Goal: Obtain resource: Download file/media

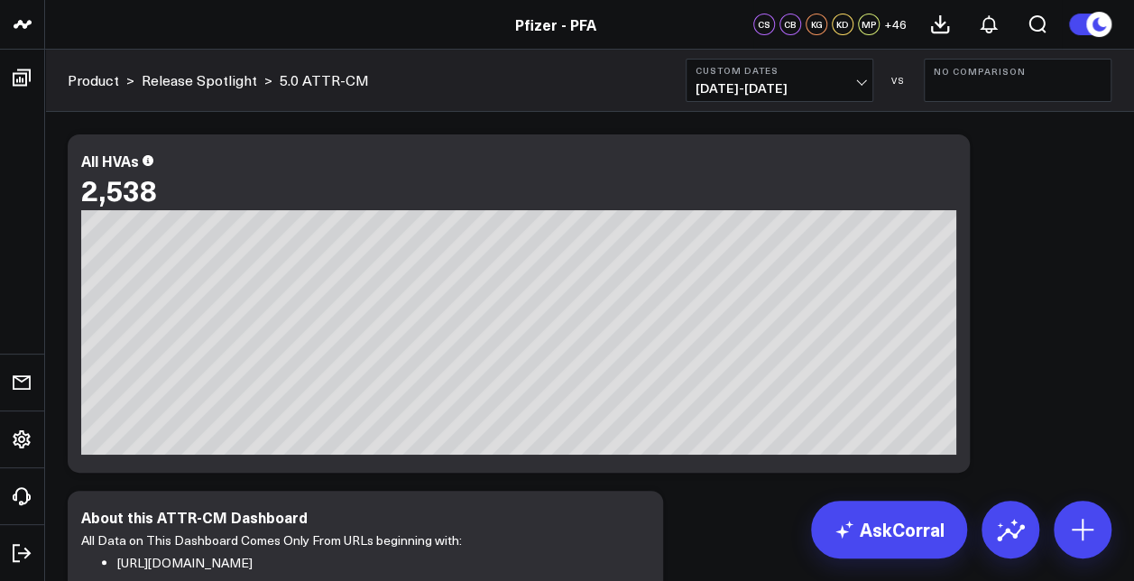
click at [808, 70] on b "Custom Dates" at bounding box center [780, 70] width 168 height 11
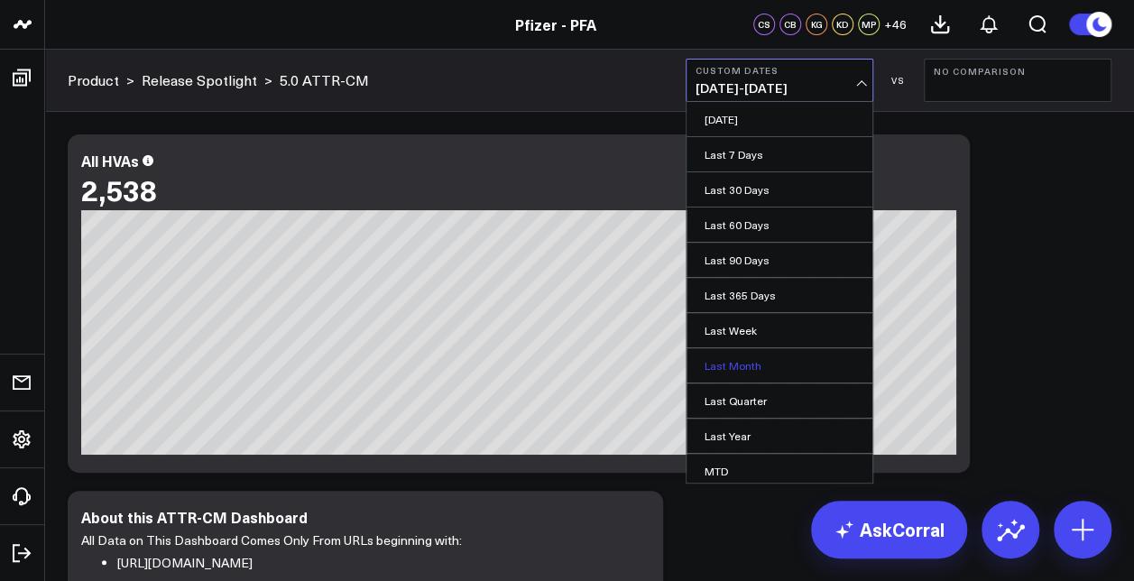
scroll to position [106, 0]
click at [758, 453] on link "Custom Dates" at bounding box center [780, 470] width 186 height 34
select select "8"
select select "2025"
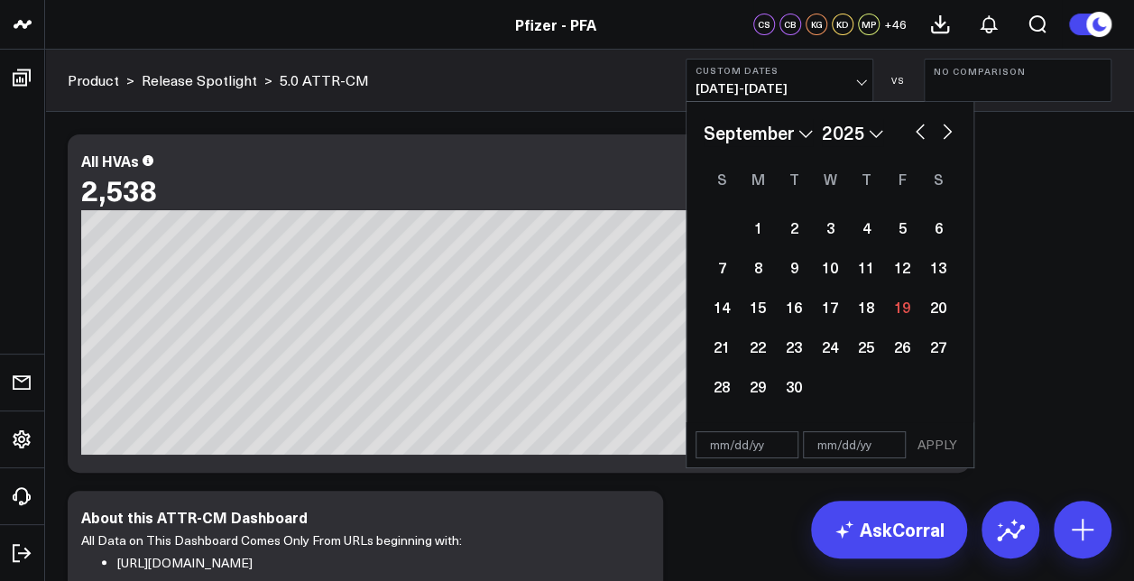
click at [794, 128] on select "January February March April May June July August September October November De…" at bounding box center [758, 132] width 109 height 27
select select "7"
select select "2025"
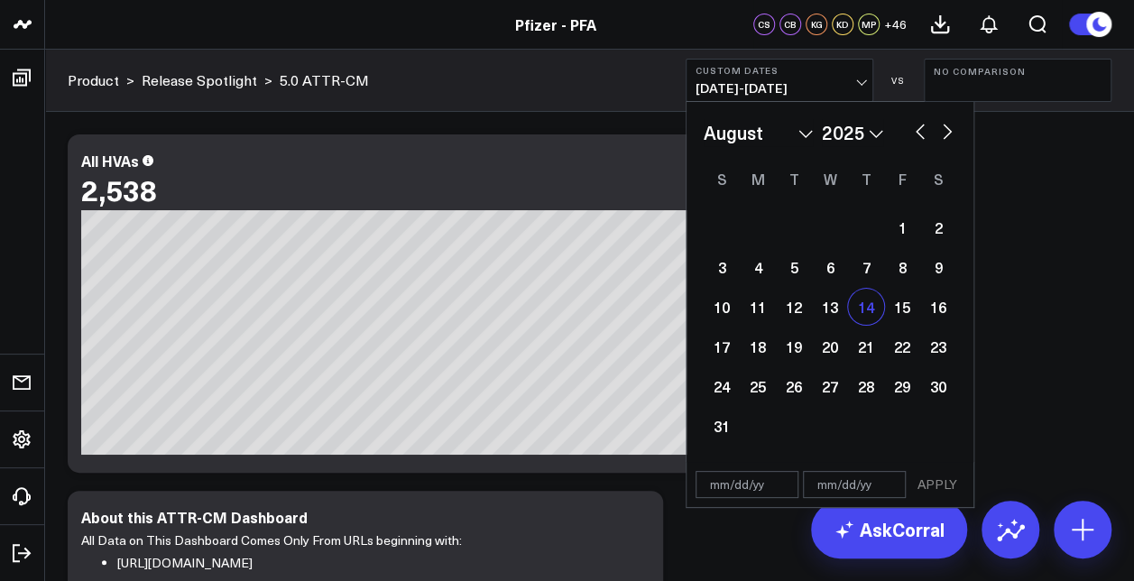
click at [861, 309] on div "14" at bounding box center [866, 307] width 36 height 36
type input "[DATE]"
select select "7"
select select "2025"
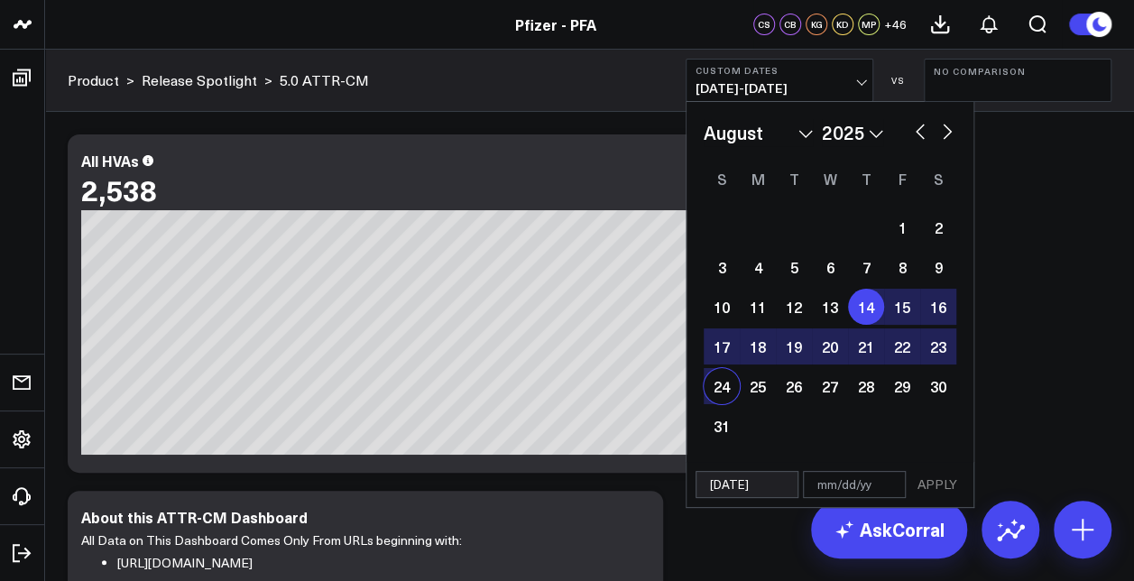
click at [728, 386] on div "24" at bounding box center [722, 386] width 36 height 36
type input "[DATE]"
select select "7"
select select "2025"
click at [936, 489] on button "APPLY" at bounding box center [937, 484] width 54 height 27
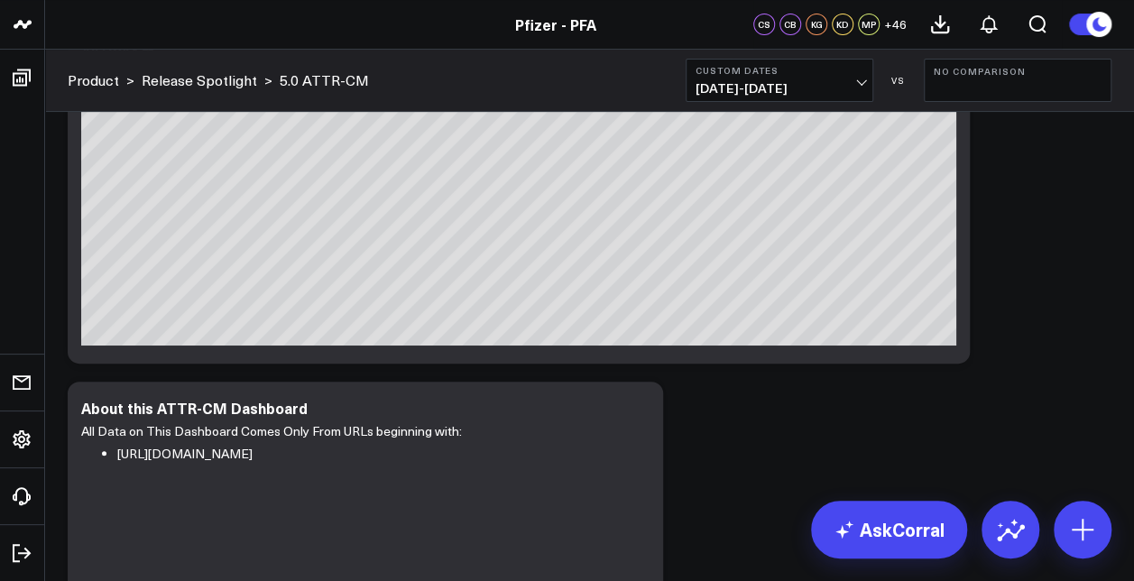
scroll to position [271, 0]
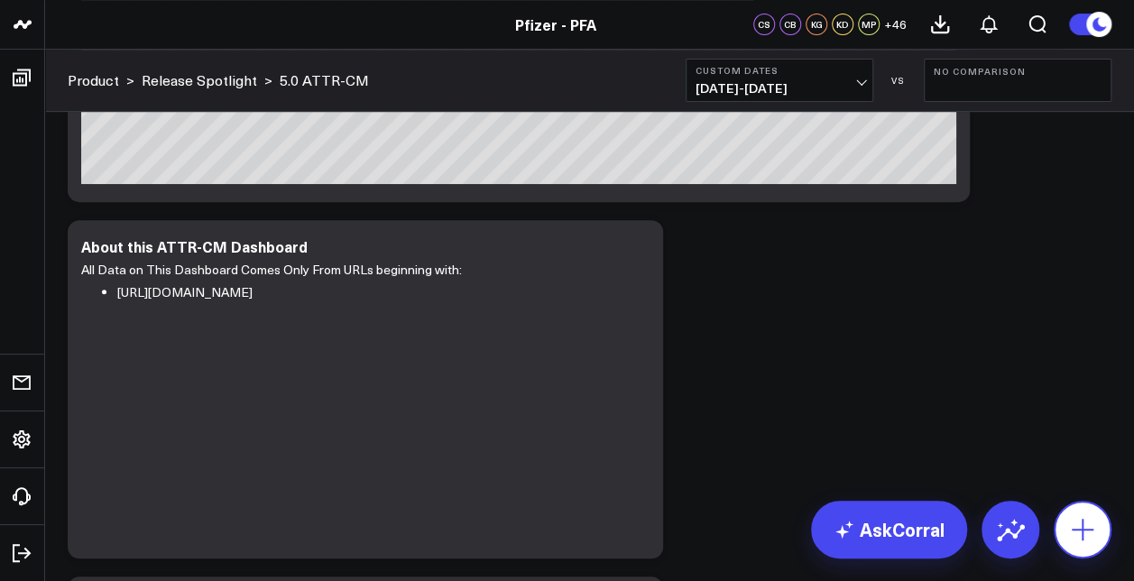
click at [1095, 524] on icon at bounding box center [1082, 529] width 29 height 29
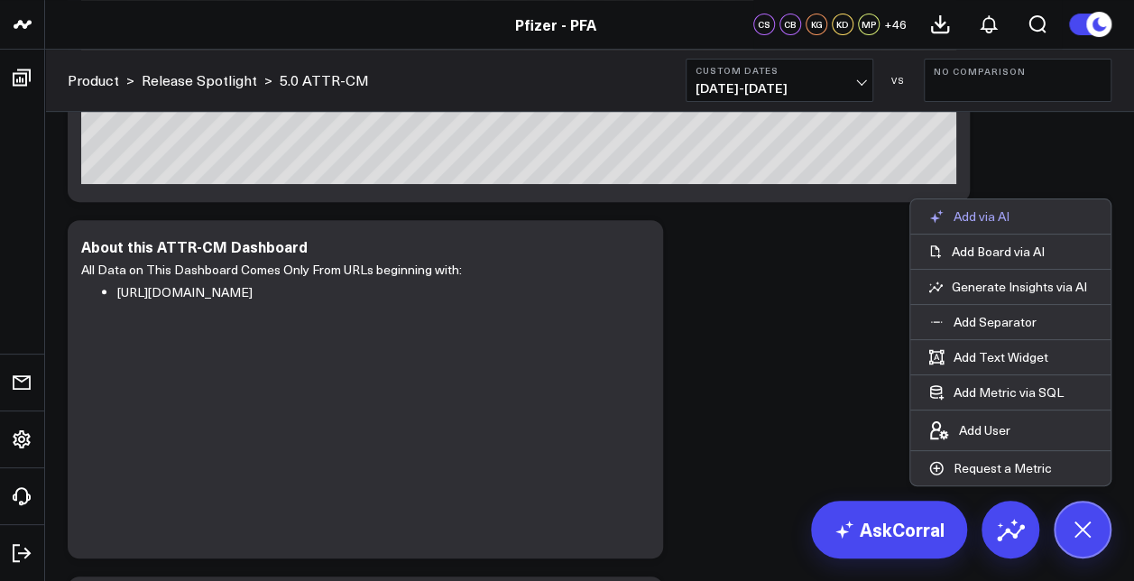
click at [1003, 213] on p "Add via AI" at bounding box center [982, 216] width 56 height 16
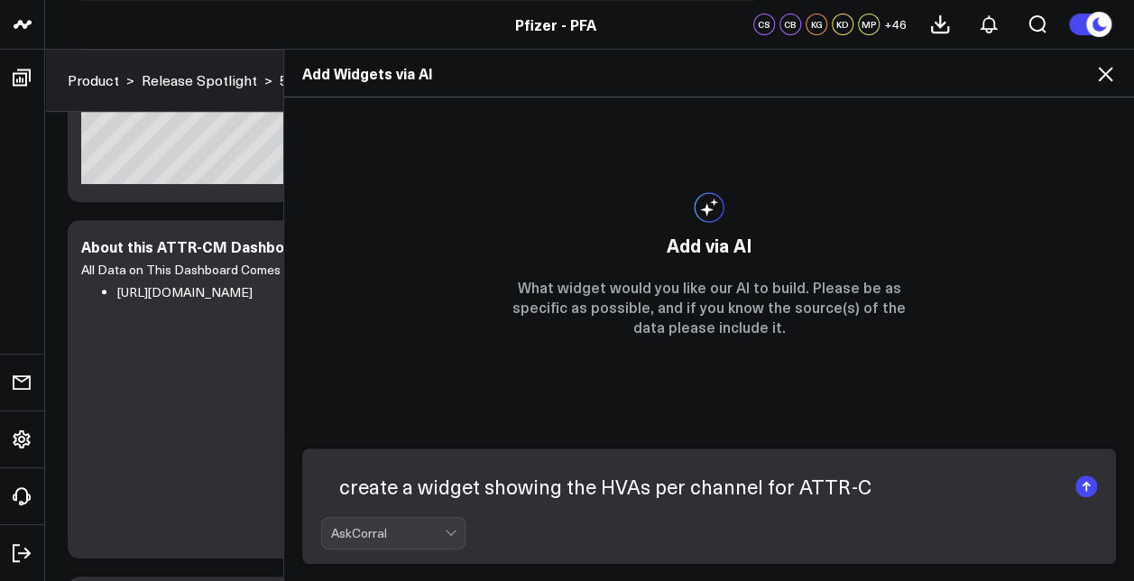
type textarea "create a widget showing the HVAs per channel for ATTR-CM"
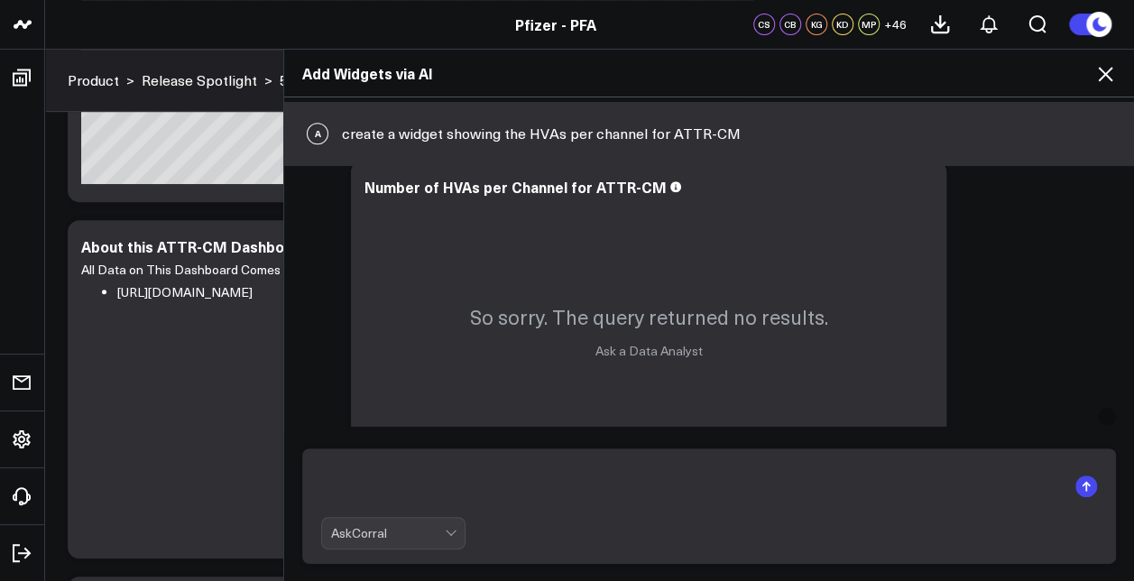
scroll to position [546, 0]
click at [1110, 73] on icon at bounding box center [1105, 74] width 22 height 22
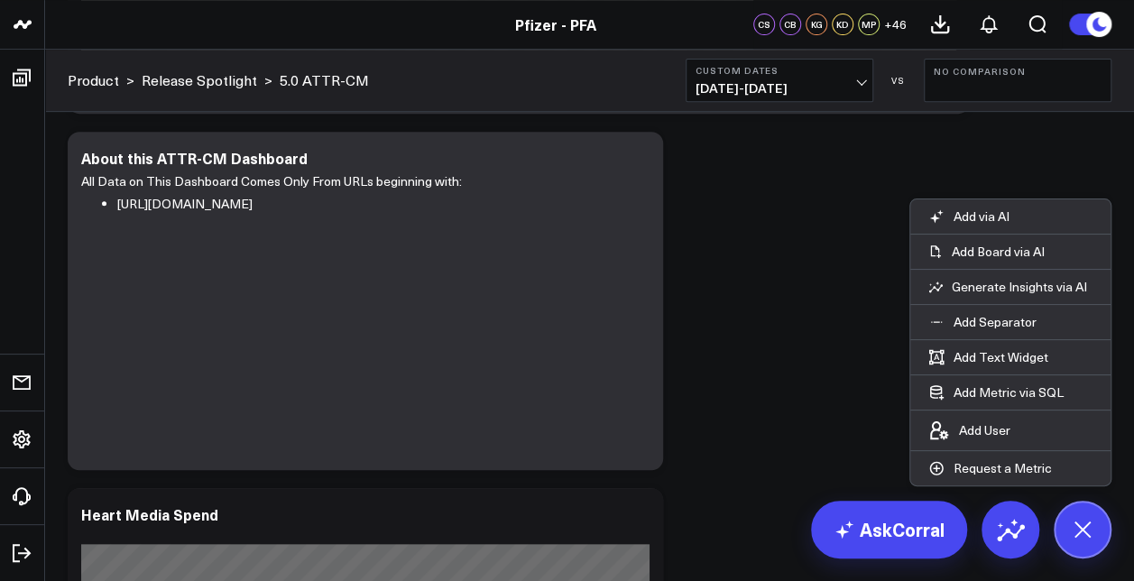
scroll to position [361, 0]
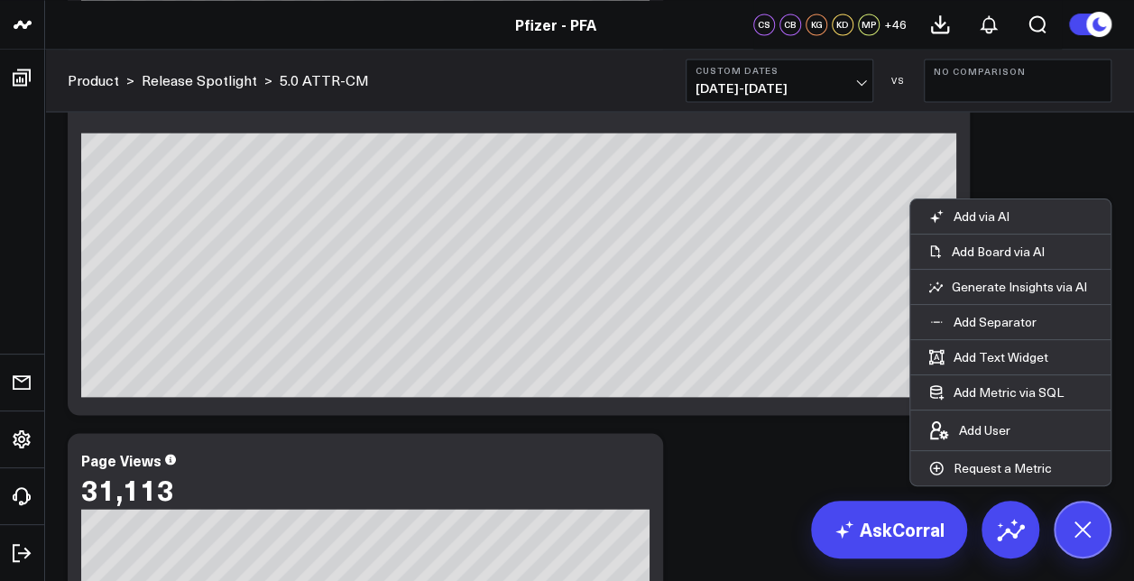
scroll to position [1353, 0]
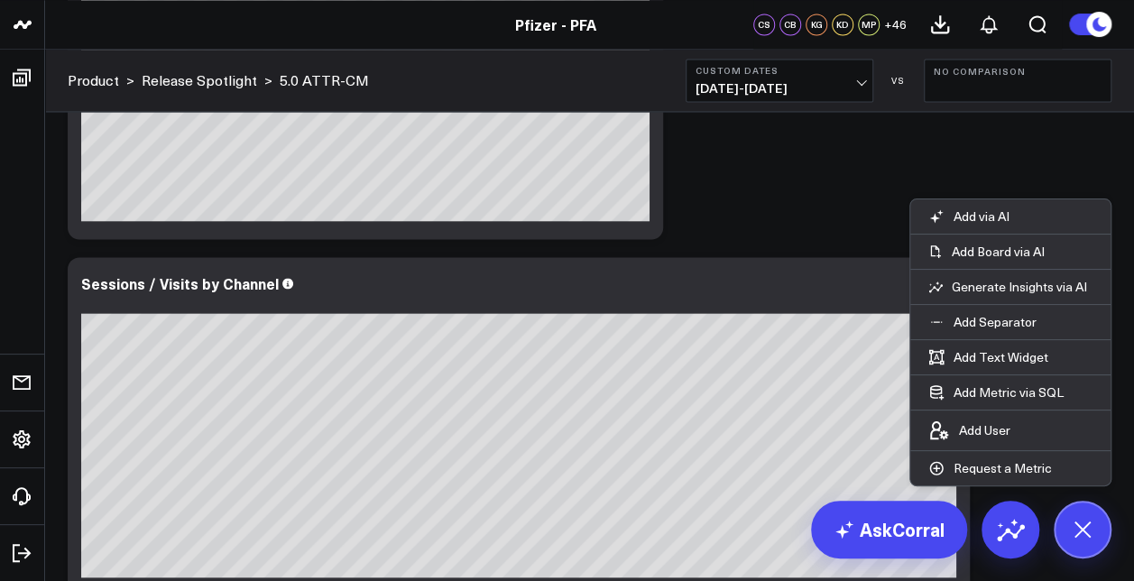
click at [1101, 517] on button at bounding box center [1083, 530] width 58 height 58
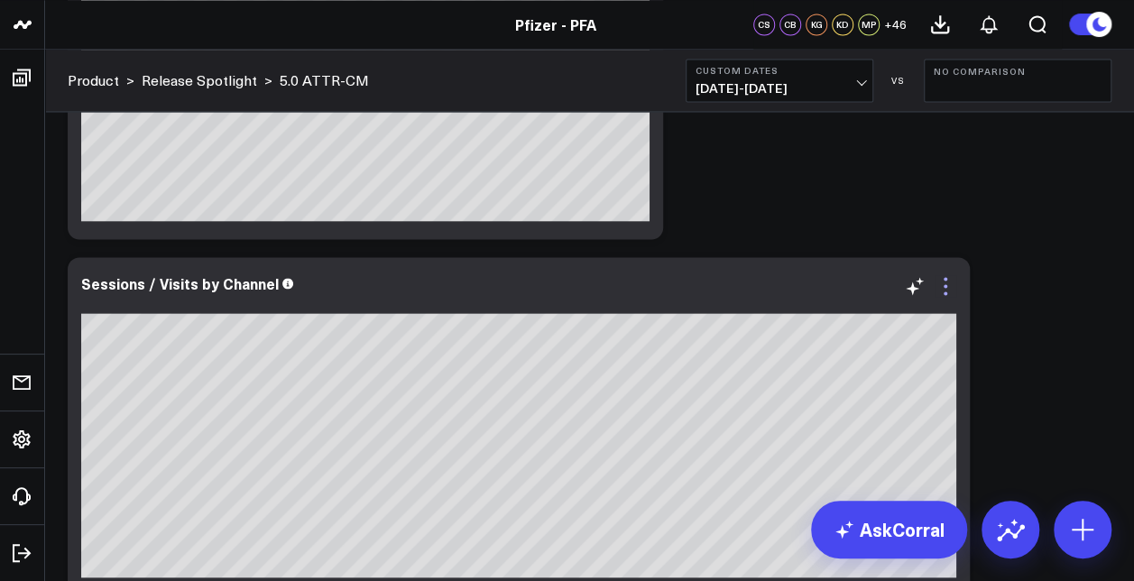
click at [953, 286] on icon at bounding box center [946, 286] width 22 height 22
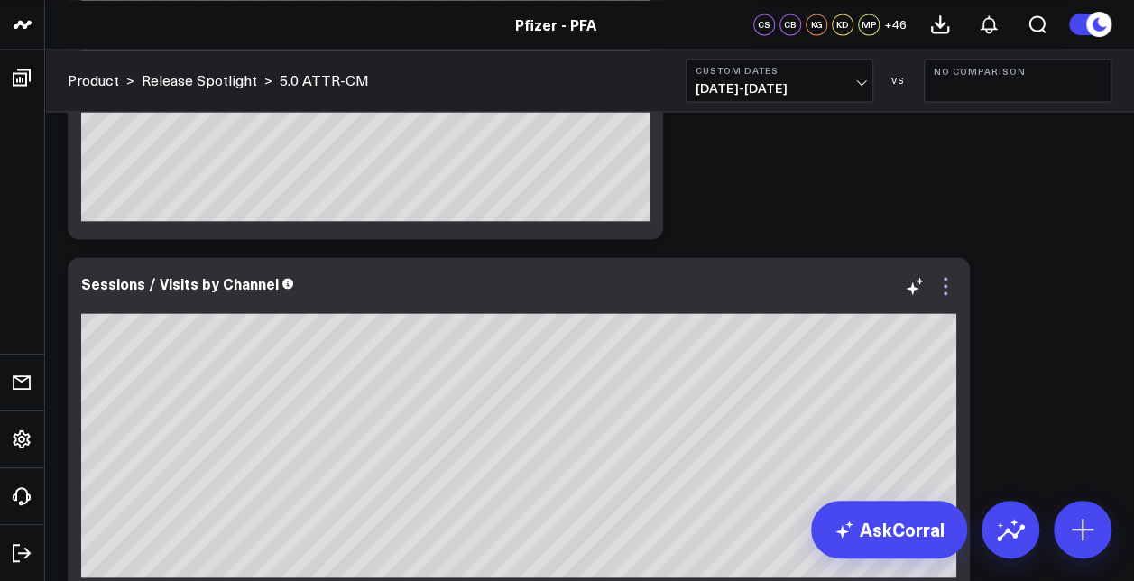
drag, startPoint x: 866, startPoint y: 309, endPoint x: 942, endPoint y: 285, distance: 79.3
click at [942, 285] on icon at bounding box center [946, 286] width 22 height 22
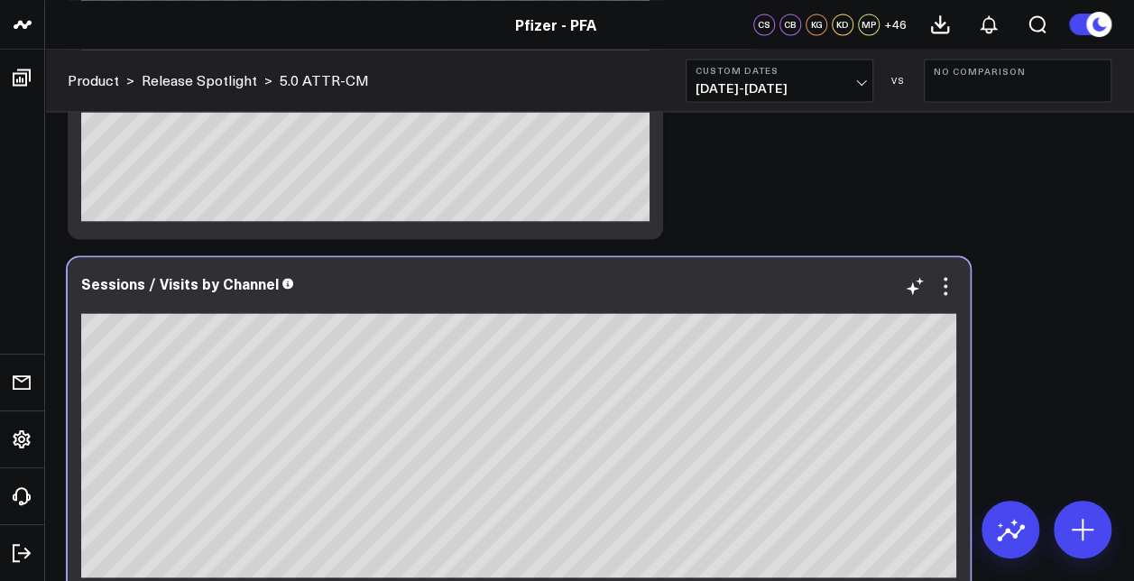
click at [785, 303] on div at bounding box center [518, 302] width 875 height 13
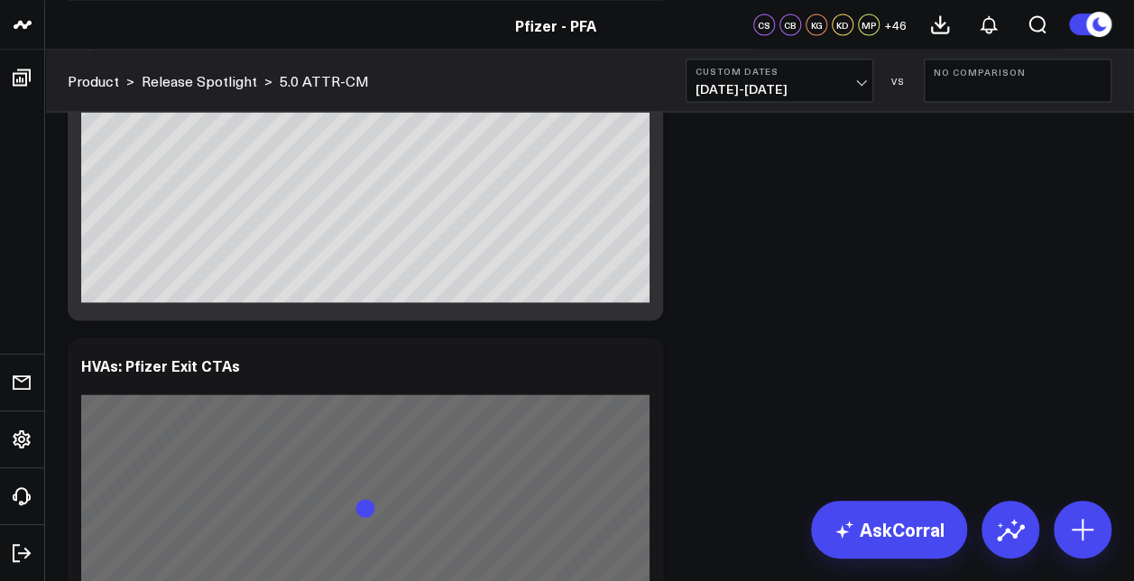
scroll to position [8952, 0]
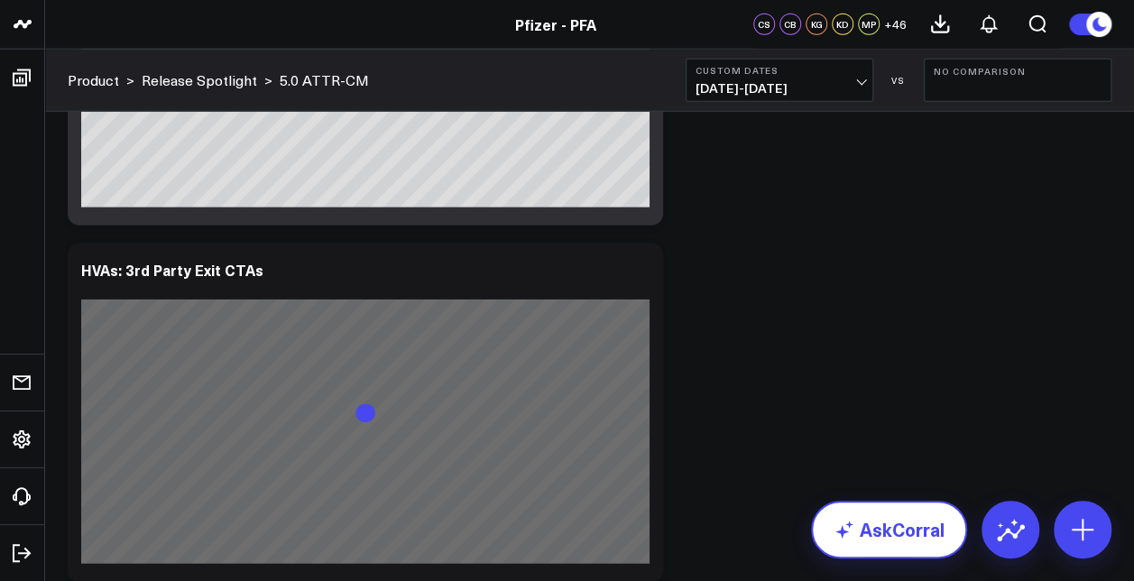
click at [910, 534] on link "AskCorral" at bounding box center [889, 530] width 156 height 58
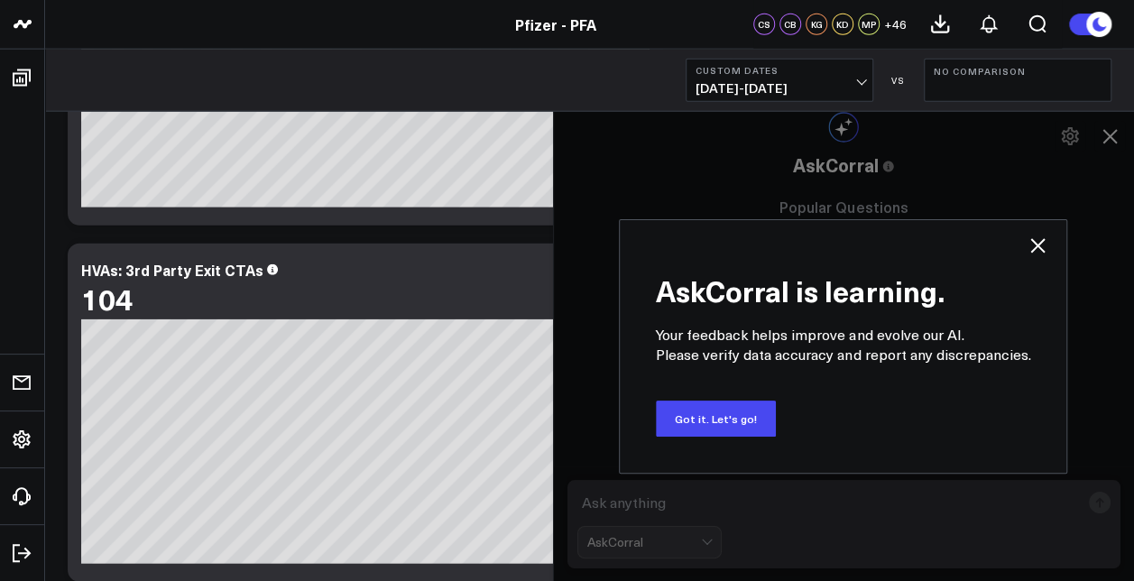
click at [1030, 246] on icon at bounding box center [1038, 246] width 22 height 22
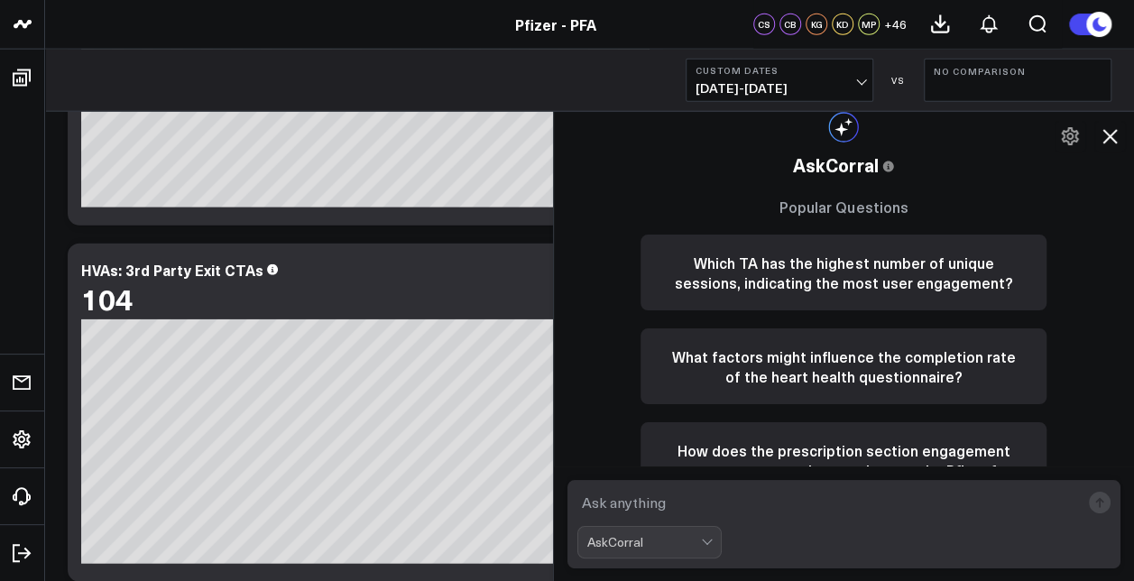
click at [1110, 138] on icon at bounding box center [1110, 136] width 22 height 22
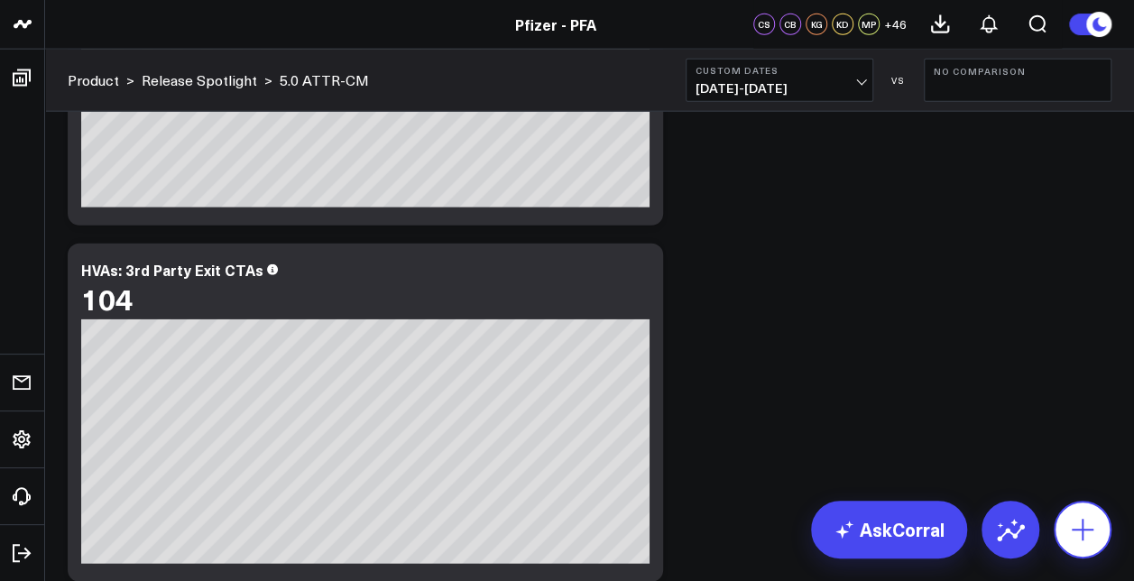
click at [1074, 521] on icon at bounding box center [1082, 529] width 29 height 29
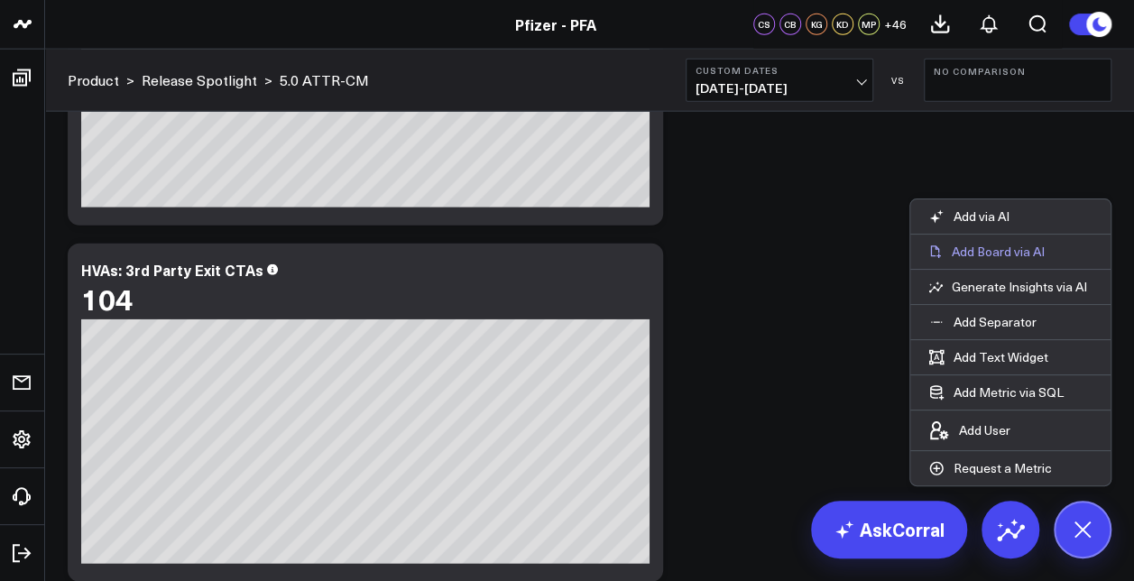
click at [1020, 258] on p "Add Board via AI" at bounding box center [998, 252] width 93 height 16
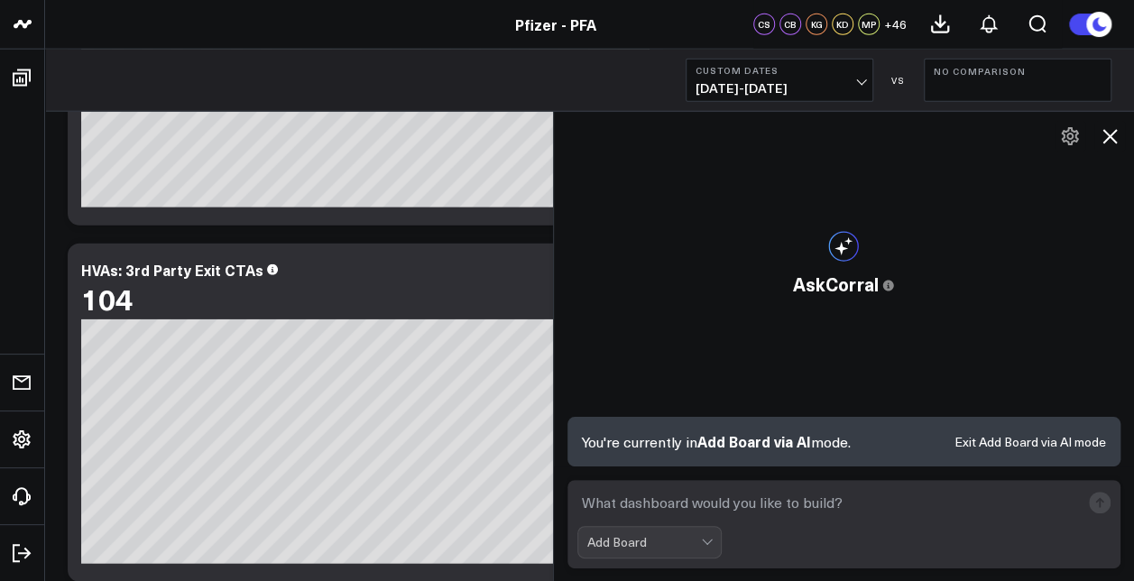
click at [1126, 127] on div "AskCorral This feature is experimental, yet powerful. Always check your answers…" at bounding box center [844, 347] width 581 height 470
click at [1110, 143] on icon at bounding box center [1110, 136] width 22 height 22
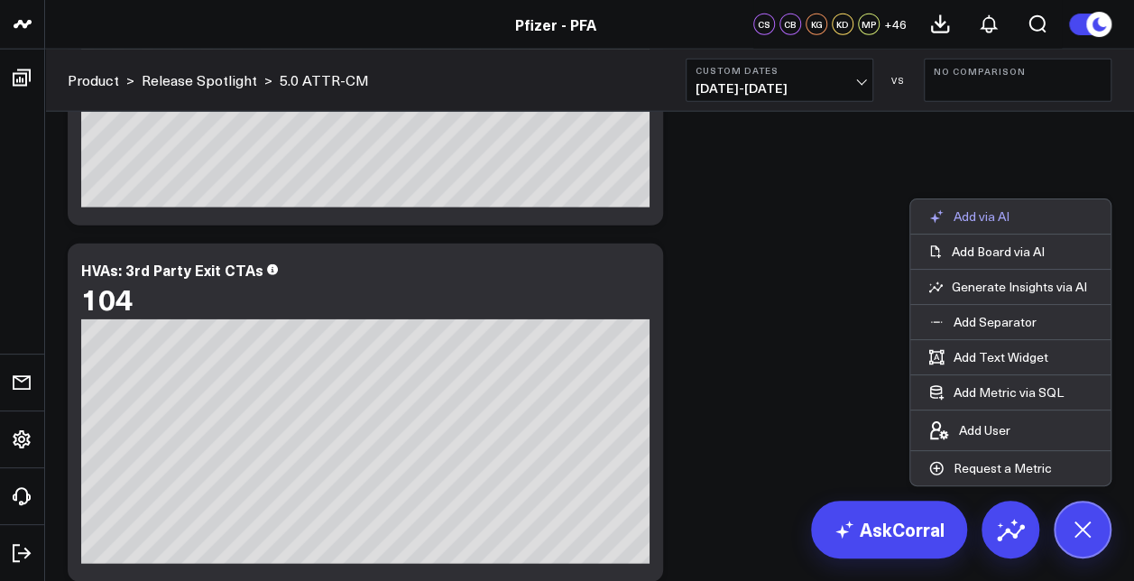
click at [989, 223] on p "Add via AI" at bounding box center [982, 216] width 56 height 16
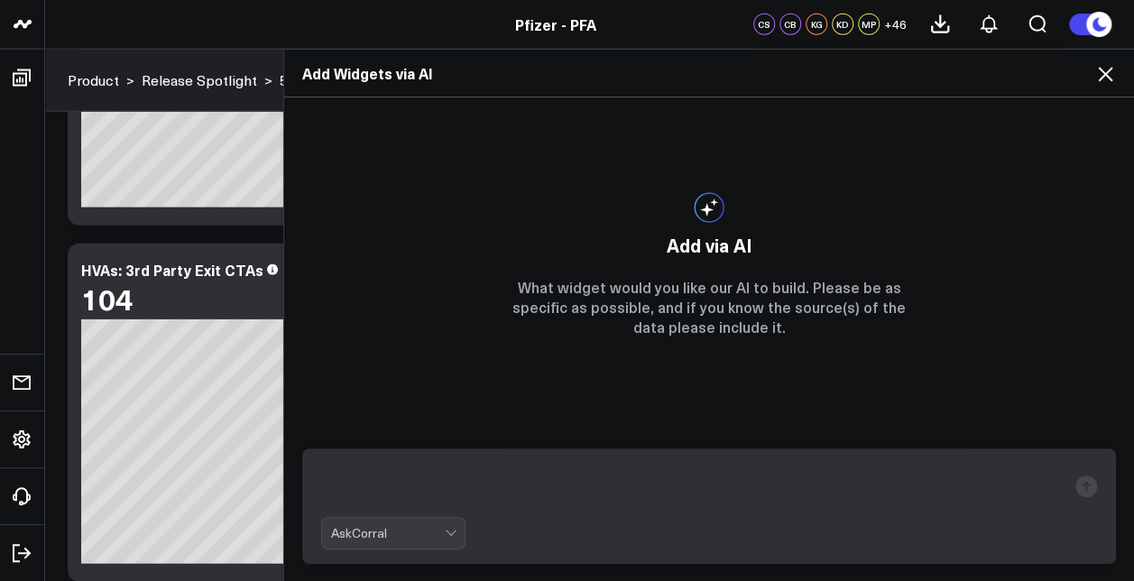
click at [1102, 76] on icon at bounding box center [1105, 74] width 22 height 22
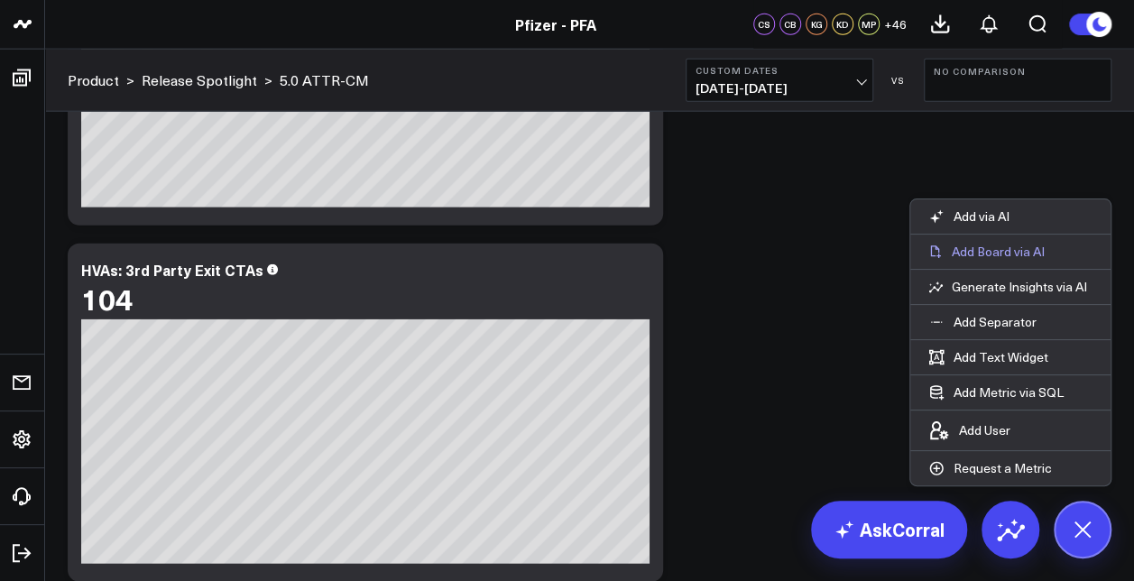
click at [996, 256] on p "Add Board via AI" at bounding box center [998, 252] width 93 height 16
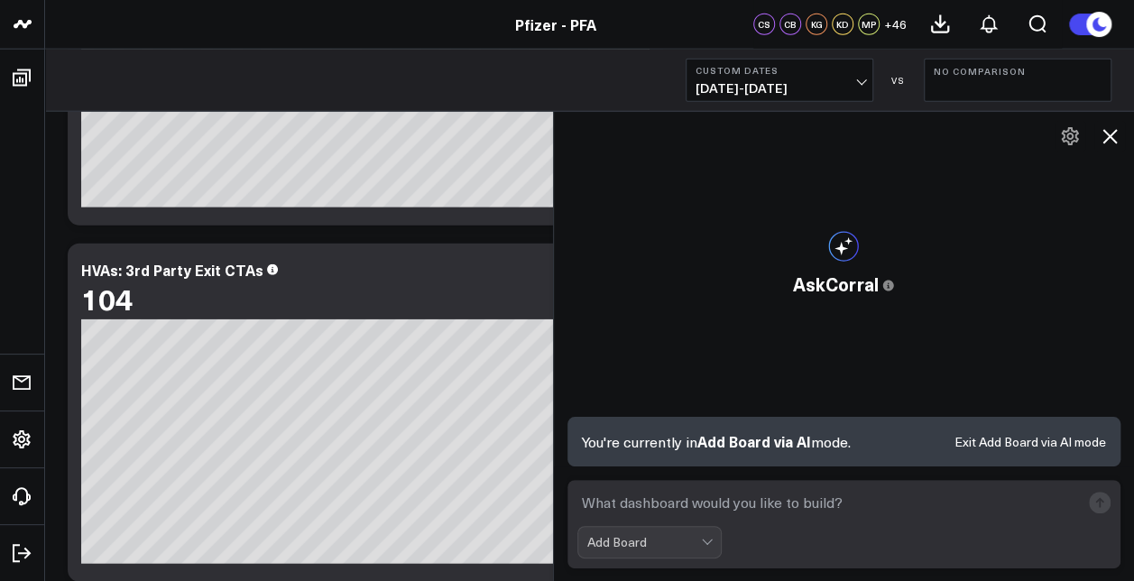
click at [709, 502] on textarea at bounding box center [828, 502] width 503 height 32
click at [1099, 132] on icon at bounding box center [1110, 136] width 22 height 22
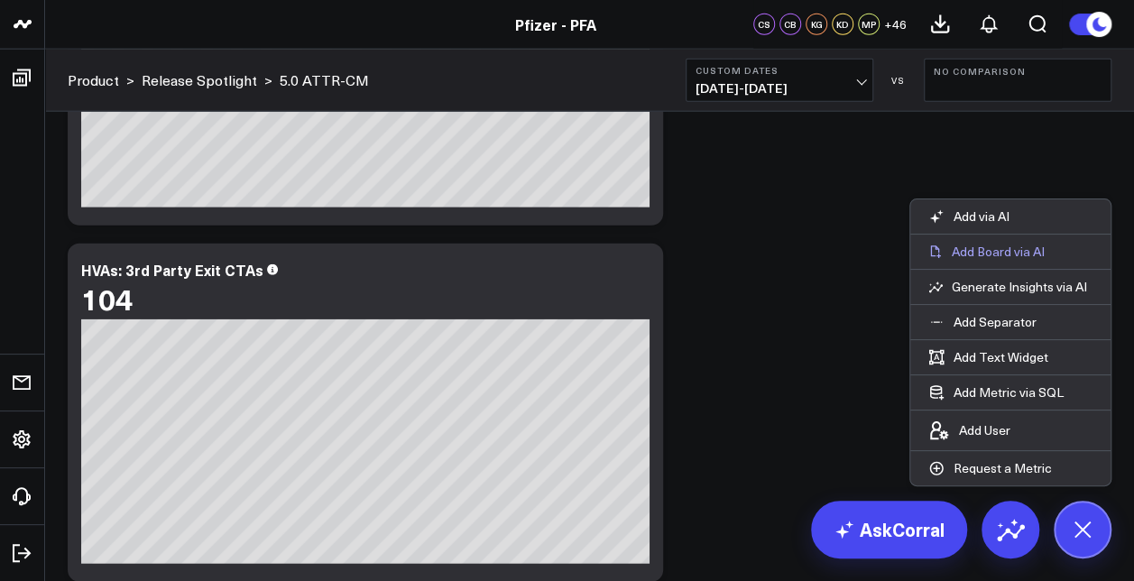
click at [993, 256] on p "Add Board via AI" at bounding box center [998, 252] width 93 height 16
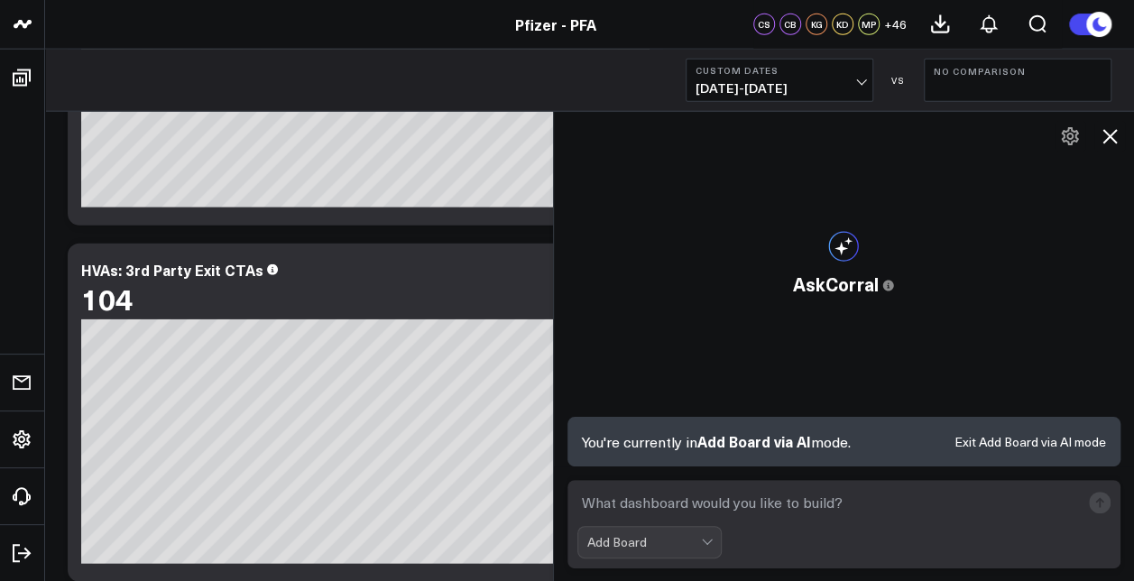
click at [664, 540] on div "Add Board" at bounding box center [644, 542] width 114 height 14
click at [662, 543] on div "Add Board" at bounding box center [644, 542] width 114 height 14
click at [653, 503] on textarea at bounding box center [828, 502] width 503 height 32
type textarea "c"
type textarea "ATTR-CM chart that shows HVAs by channel"
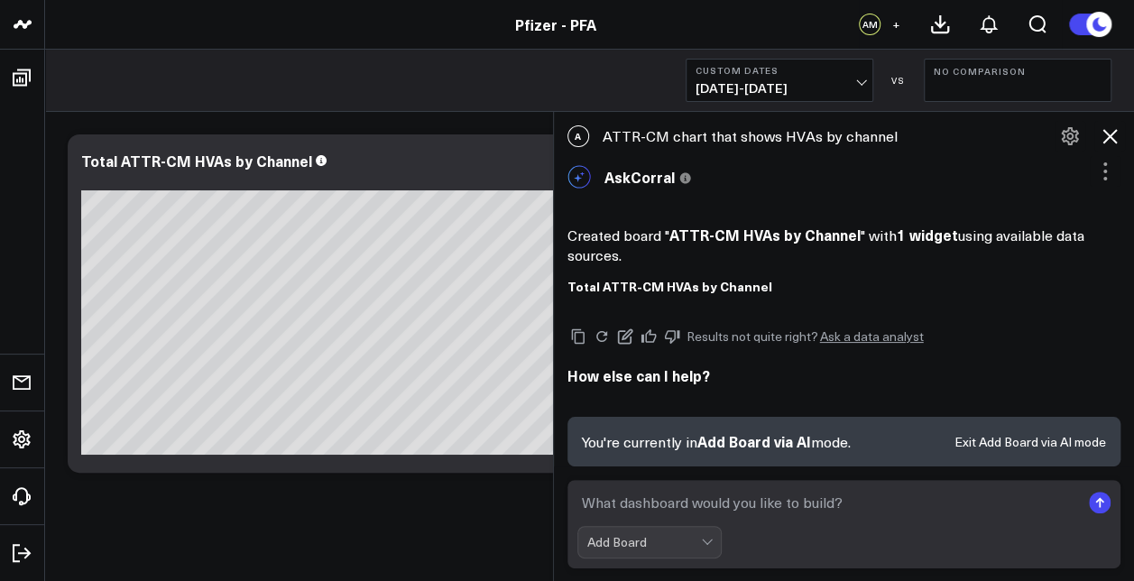
click at [286, 507] on div "Modify via AI Copy link to widget Ask support Remove Create linked copy Executi…" at bounding box center [589, 351] width 1089 height 478
click at [1113, 136] on icon at bounding box center [1110, 136] width 22 height 22
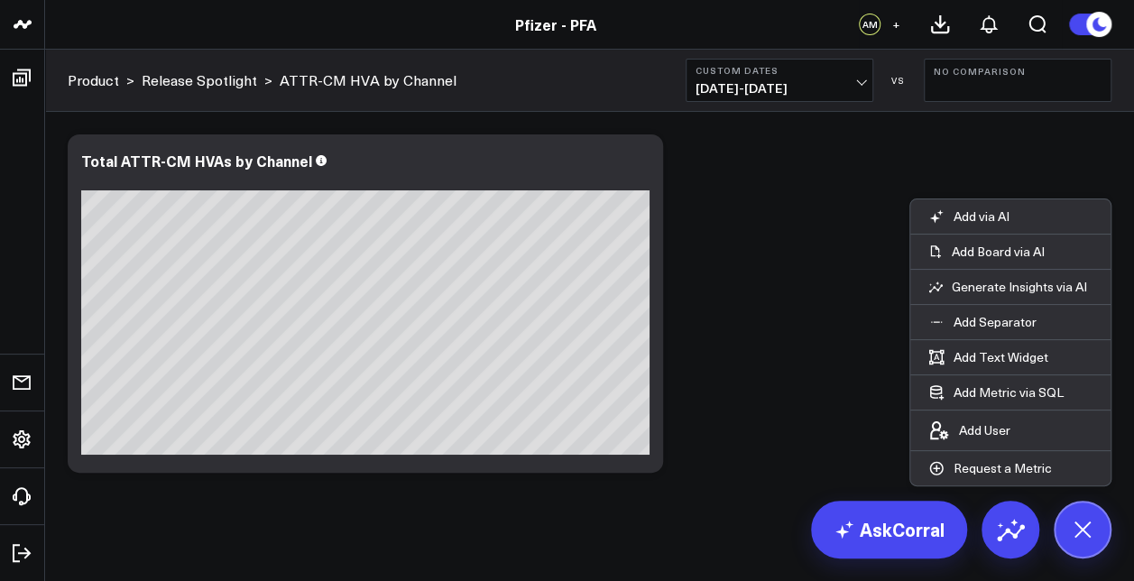
click at [688, 296] on div "Modify via AI Copy link to widget Ask support Remove Create linked copy Executi…" at bounding box center [590, 303] width 1062 height 356
click at [1077, 523] on icon at bounding box center [1082, 529] width 31 height 31
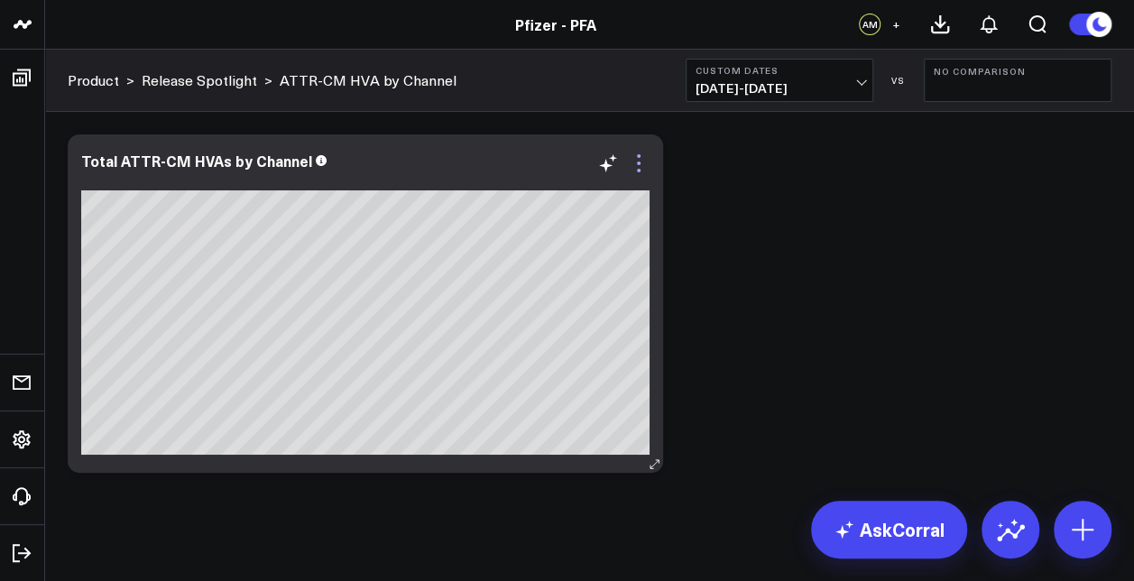
click at [640, 169] on icon at bounding box center [639, 171] width 4 height 4
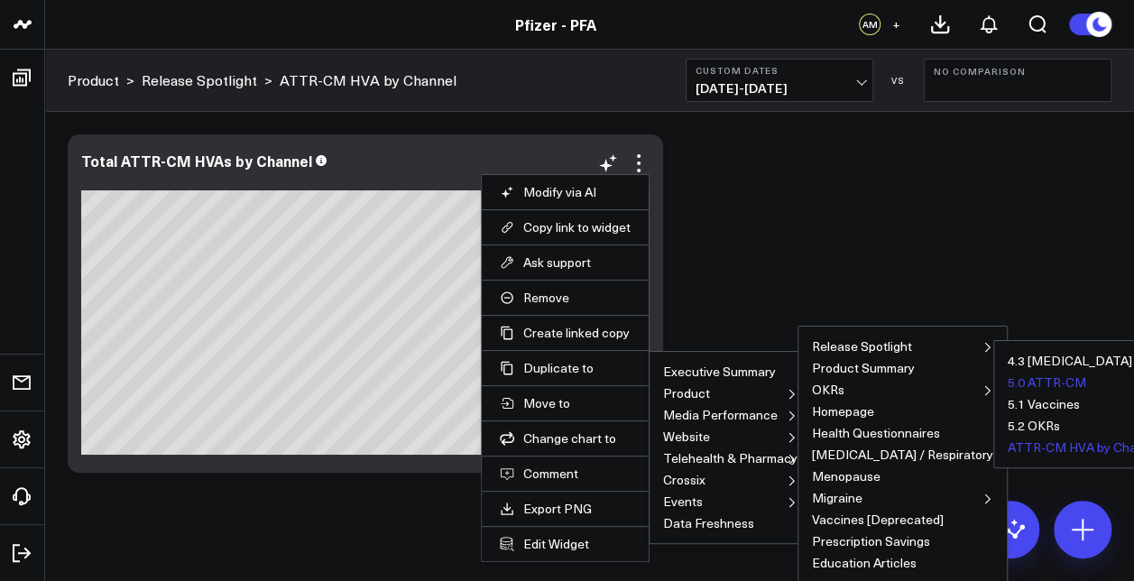
click at [1008, 381] on button "5.0 ATTR-CM" at bounding box center [1047, 382] width 78 height 13
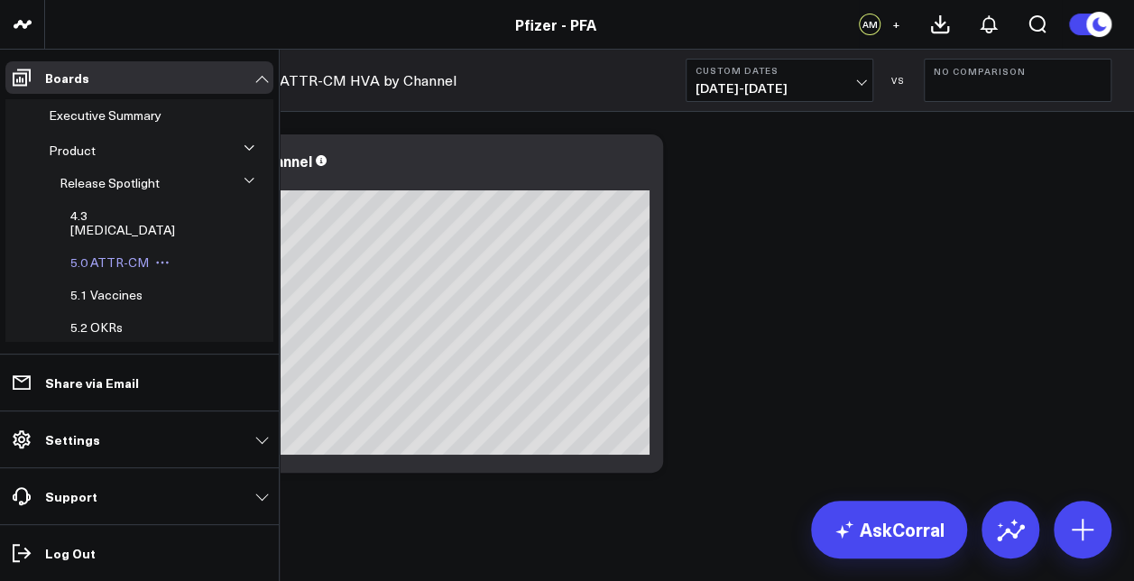
click at [107, 254] on span "5.0 ATTR-CM" at bounding box center [109, 262] width 78 height 17
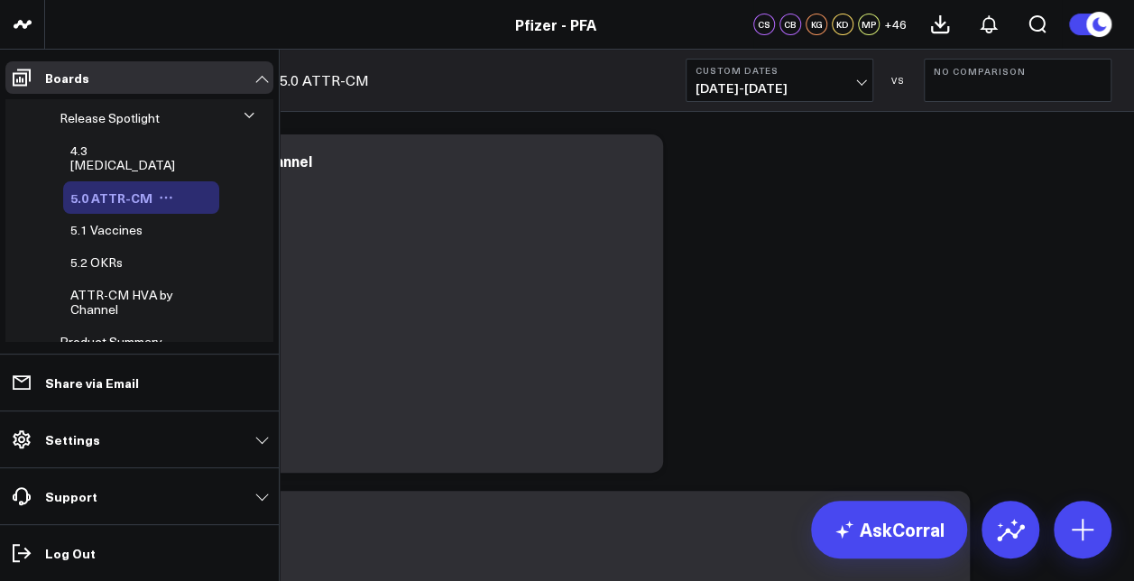
scroll to position [180, 0]
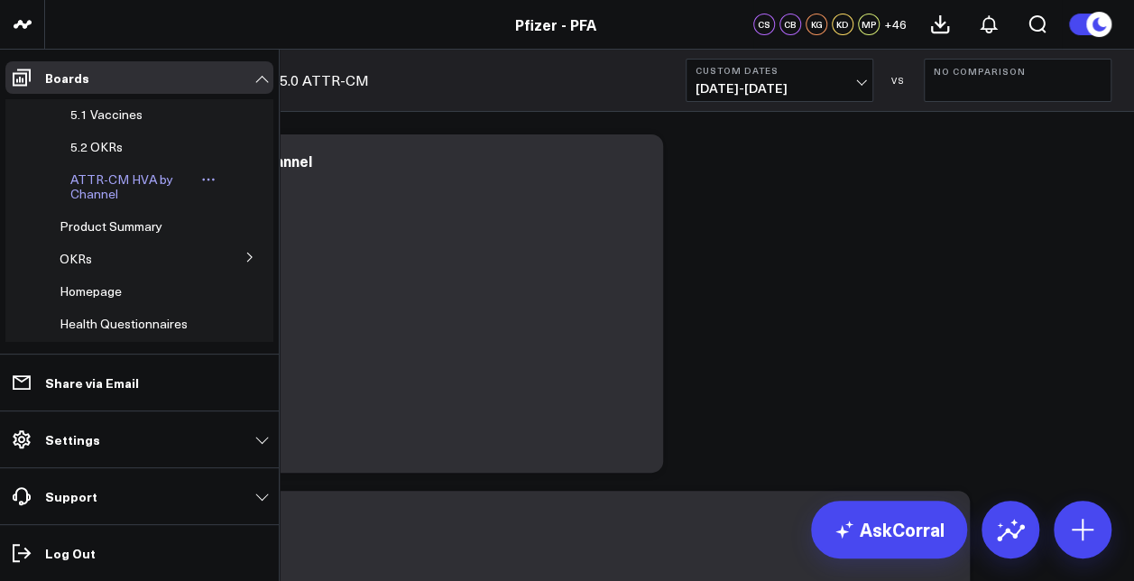
click at [202, 172] on icon at bounding box center [208, 179] width 14 height 14
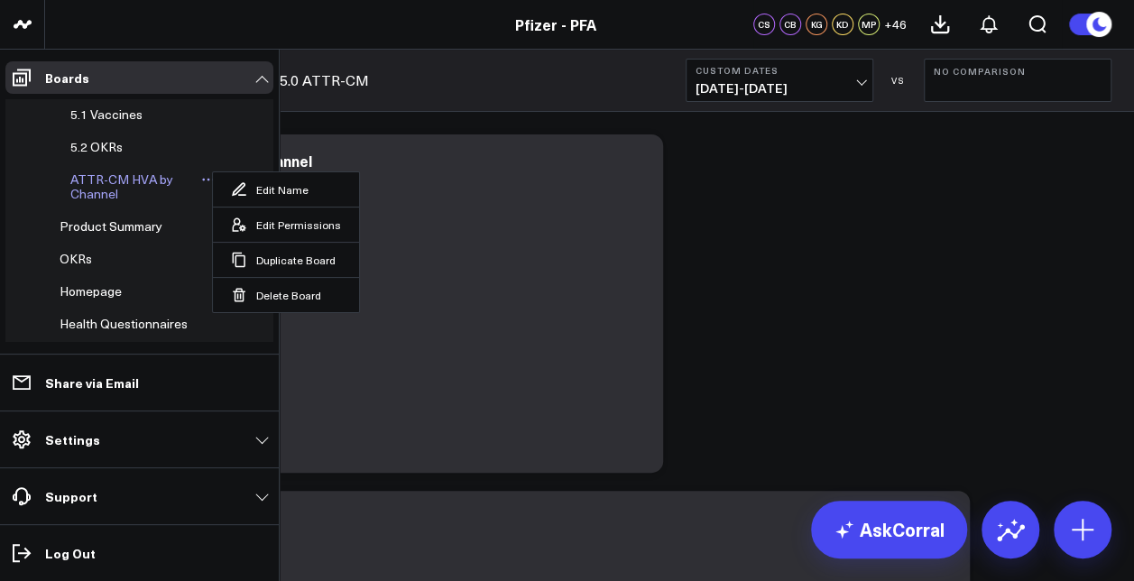
click at [137, 171] on span "ATTR-CM HVA by Channel" at bounding box center [121, 187] width 103 height 32
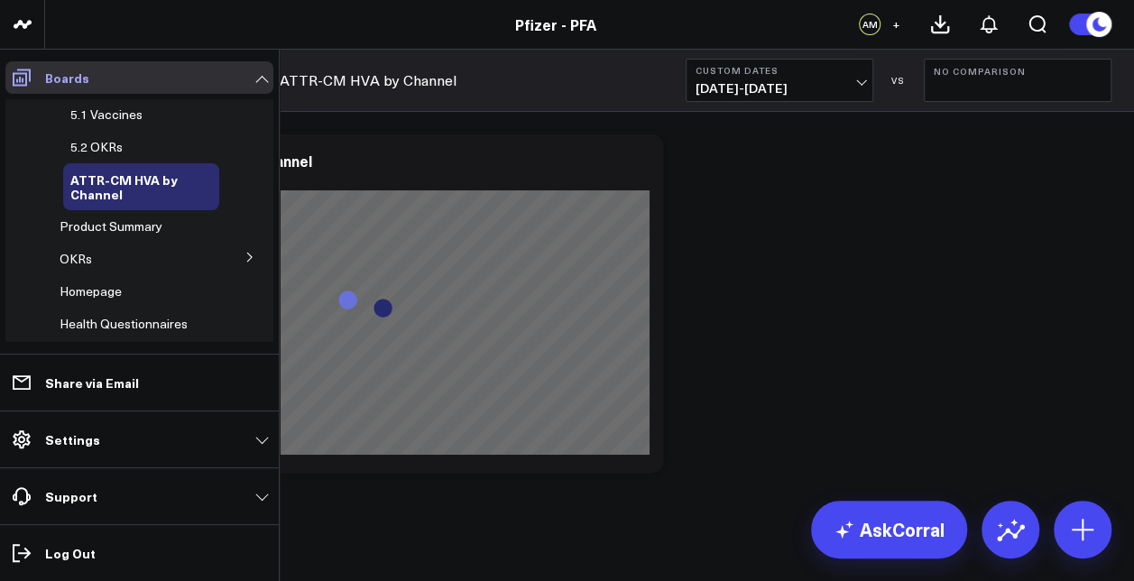
scroll to position [152, 0]
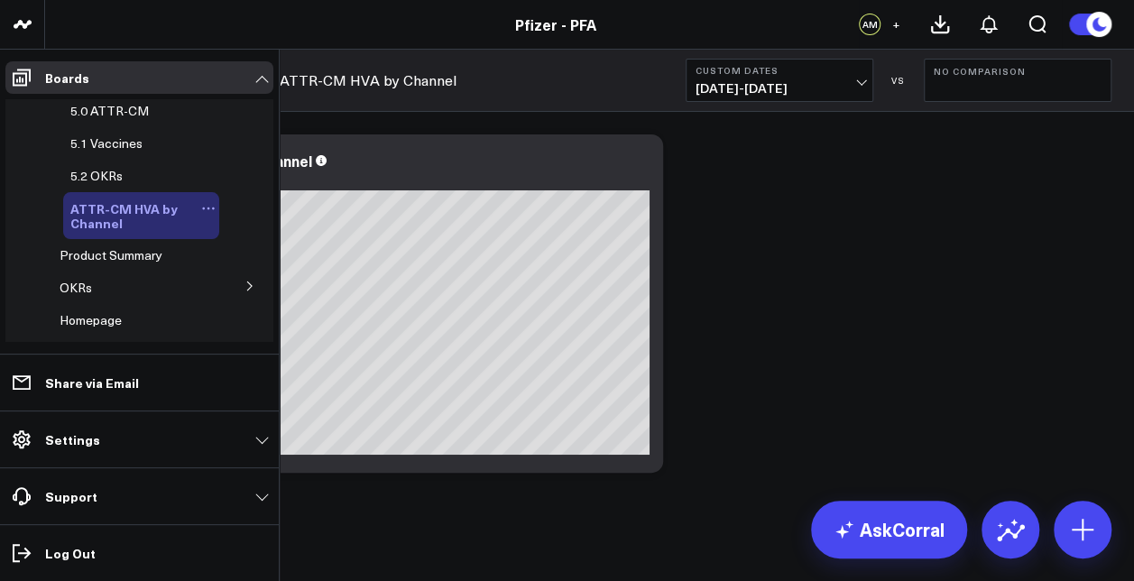
click at [201, 201] on icon at bounding box center [208, 208] width 14 height 14
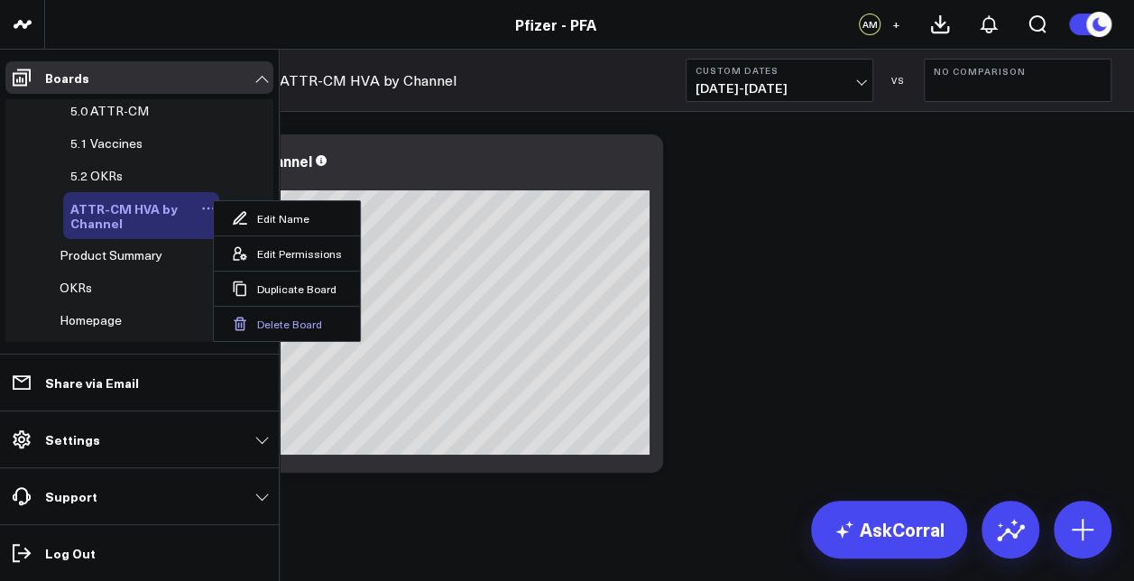
click at [280, 319] on button "Delete Board" at bounding box center [287, 323] width 146 height 35
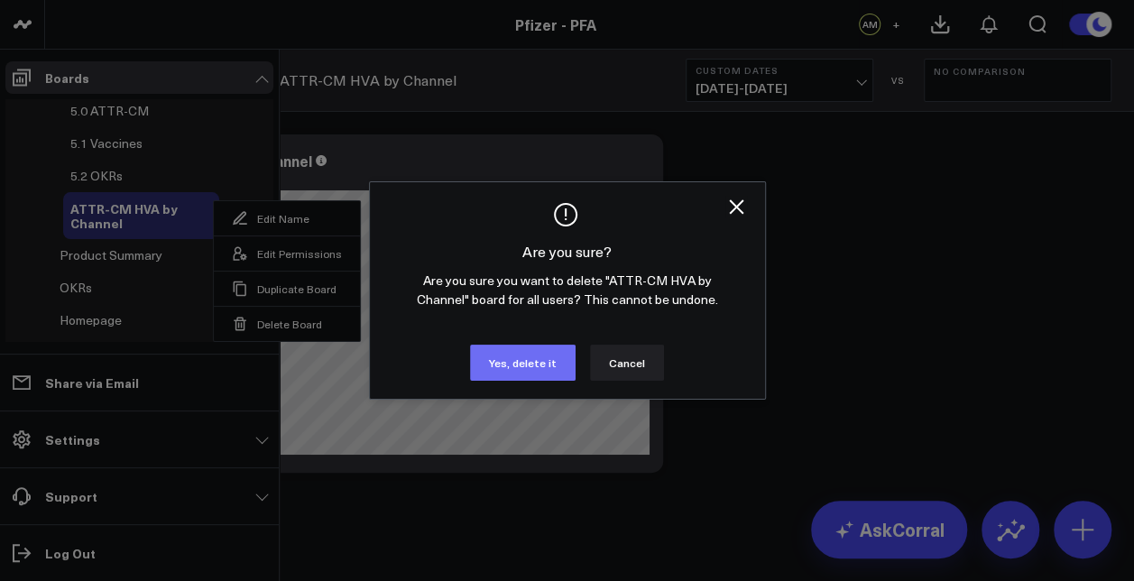
click at [529, 358] on button "Yes, delete it" at bounding box center [523, 363] width 106 height 36
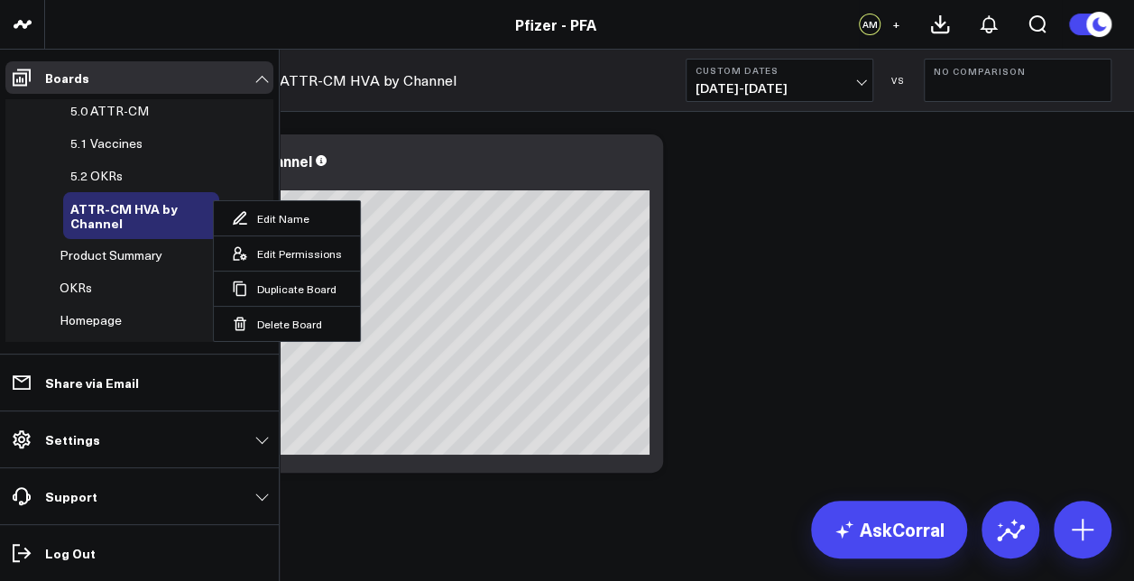
scroll to position [99, 0]
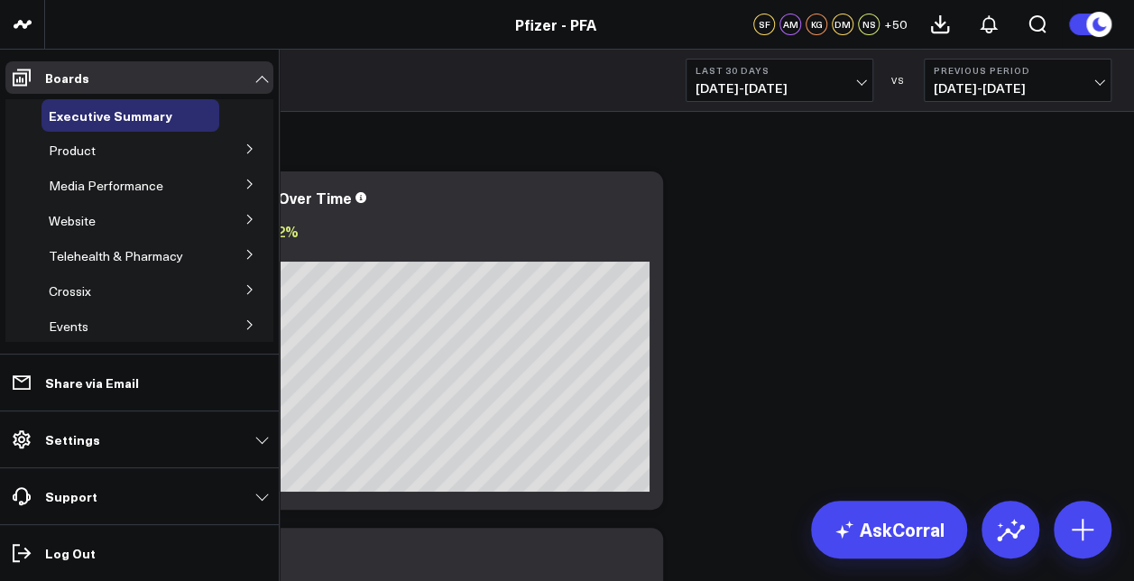
click at [247, 149] on button at bounding box center [249, 147] width 47 height 27
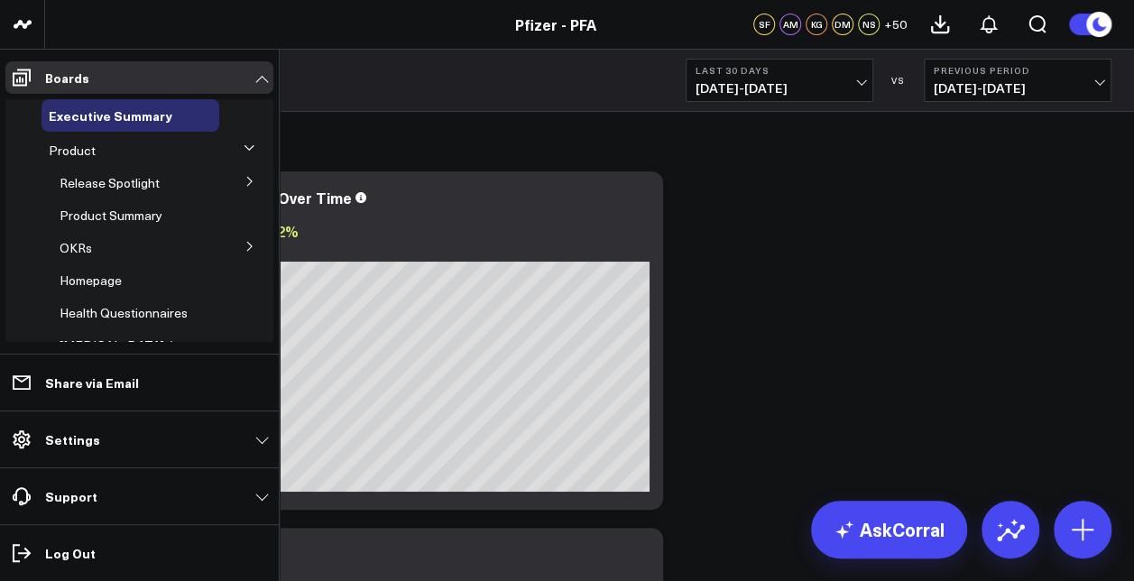
click at [245, 184] on icon at bounding box center [250, 181] width 11 height 11
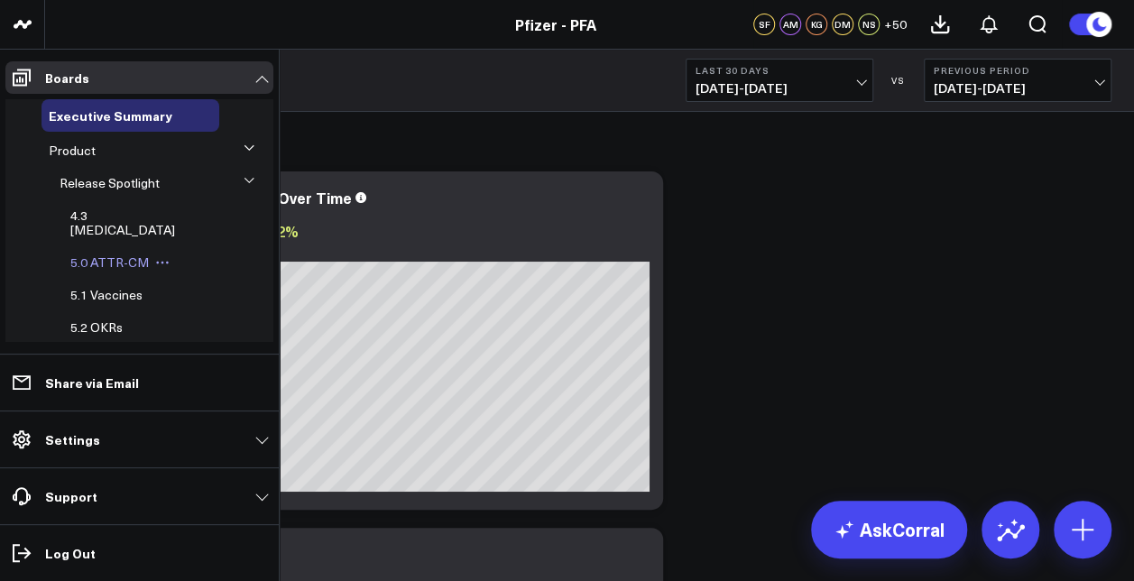
scroll to position [90, 0]
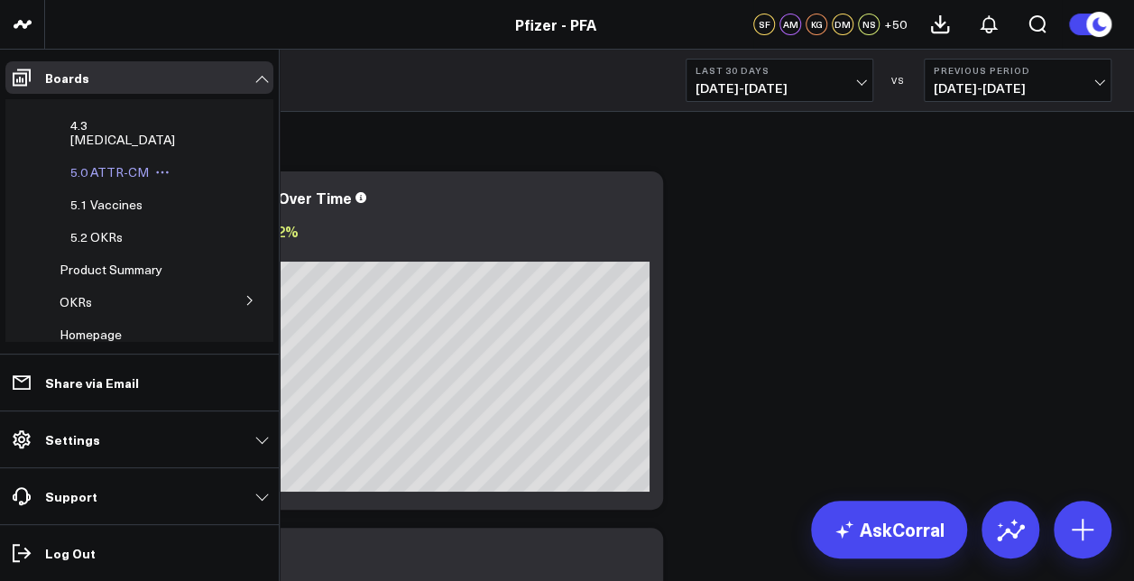
click at [108, 163] on span "5.0 ATTR-CM" at bounding box center [109, 171] width 78 height 17
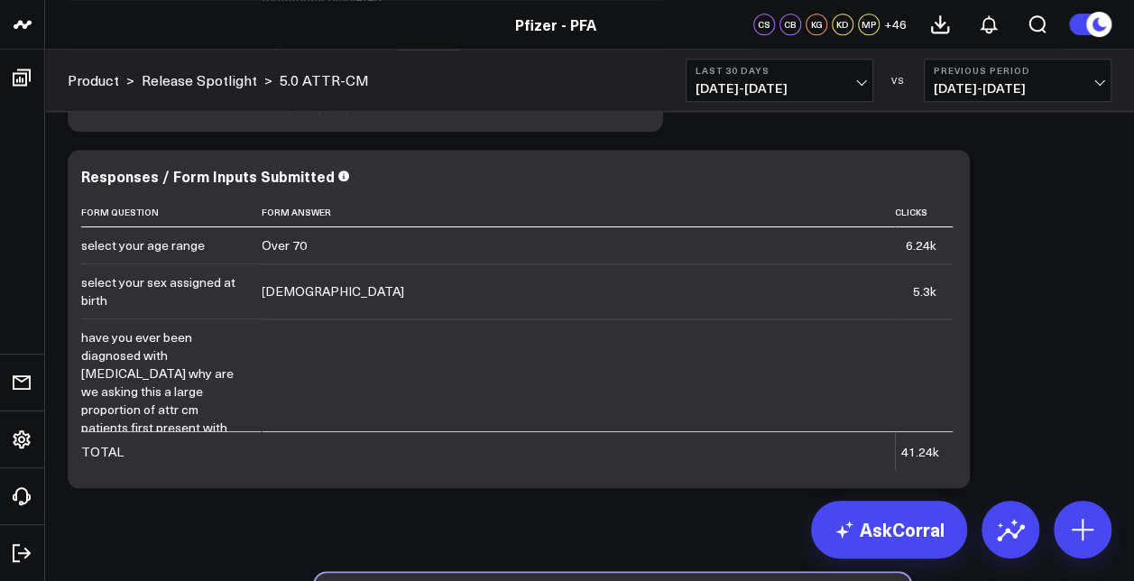
scroll to position [11259, 0]
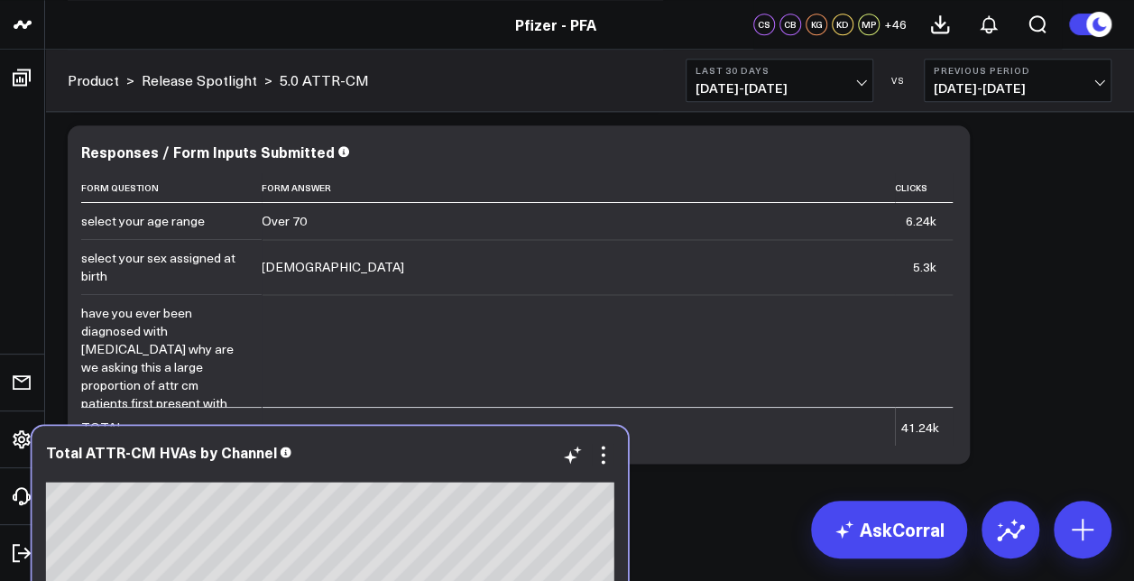
drag, startPoint x: 363, startPoint y: 150, endPoint x: 329, endPoint y: 440, distance: 292.4
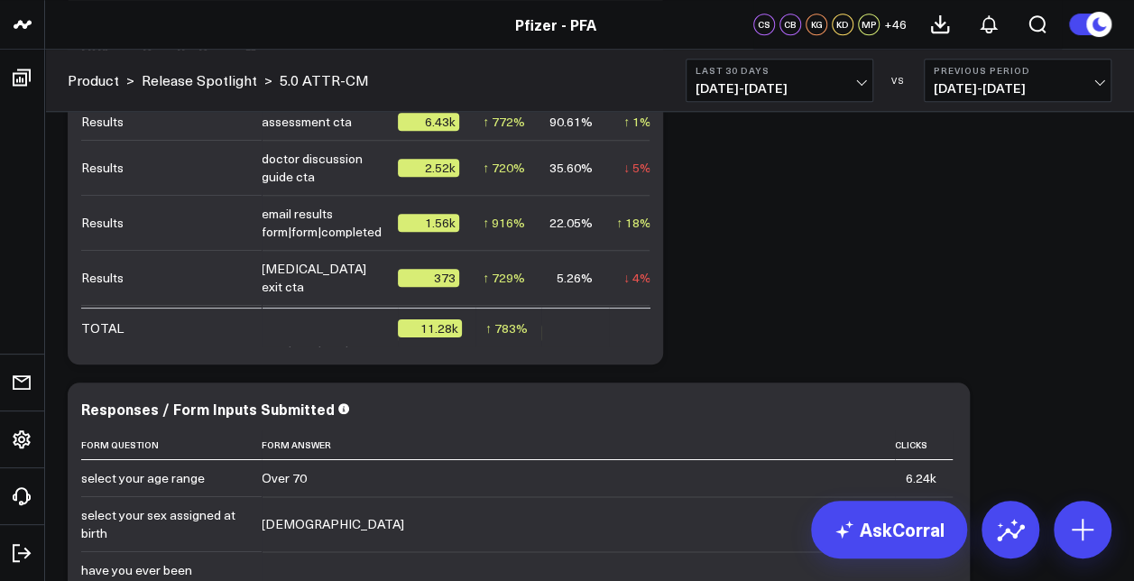
scroll to position [10356, 0]
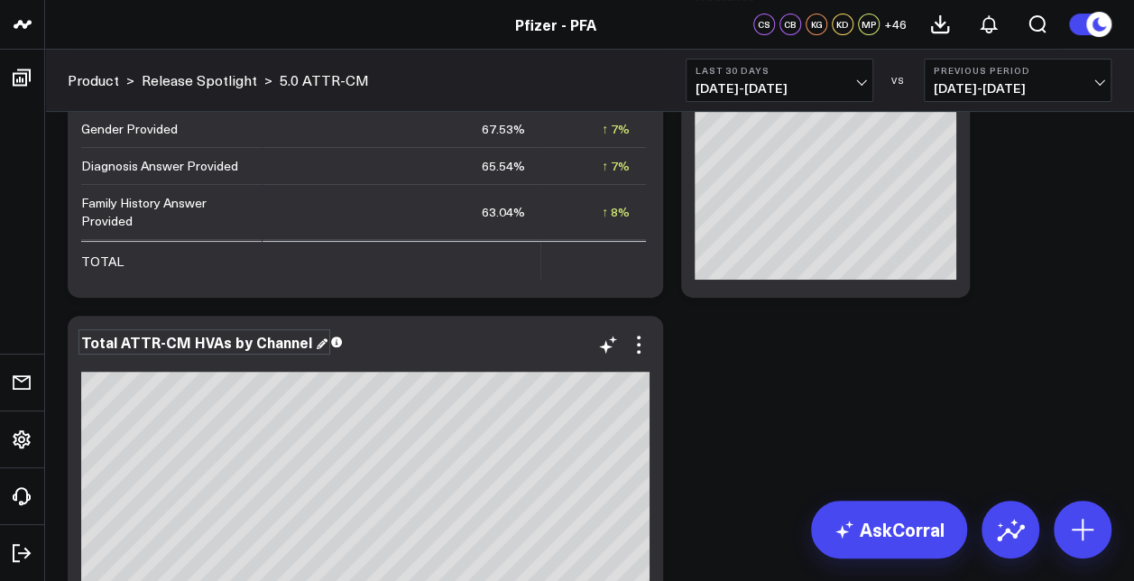
click at [283, 334] on div "Total ATTR-CM HVAs by Channel" at bounding box center [204, 342] width 246 height 20
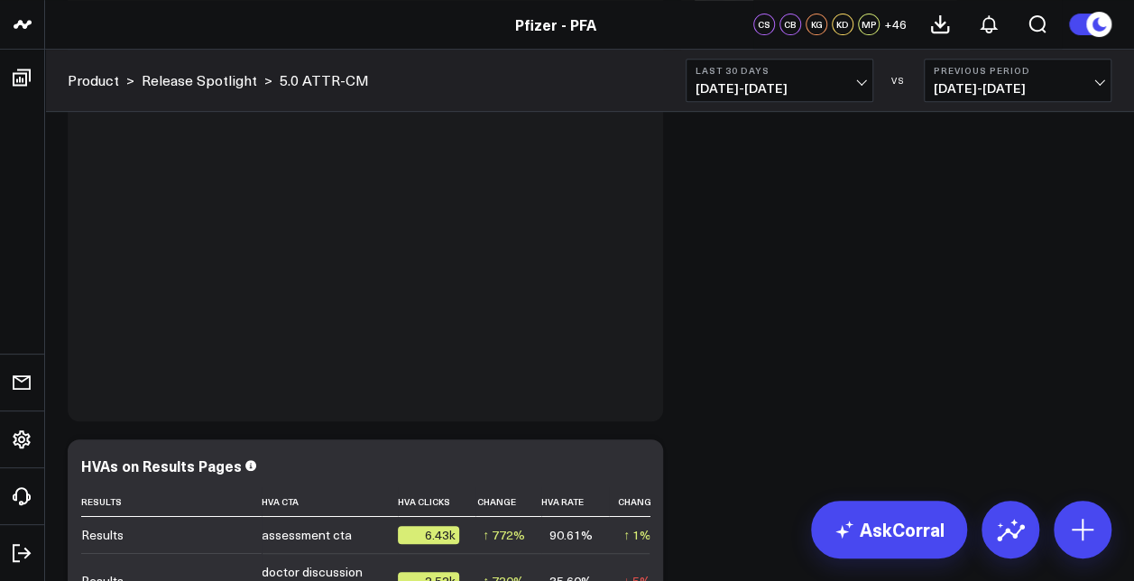
drag, startPoint x: 372, startPoint y: 334, endPoint x: 814, endPoint y: 547, distance: 490.7
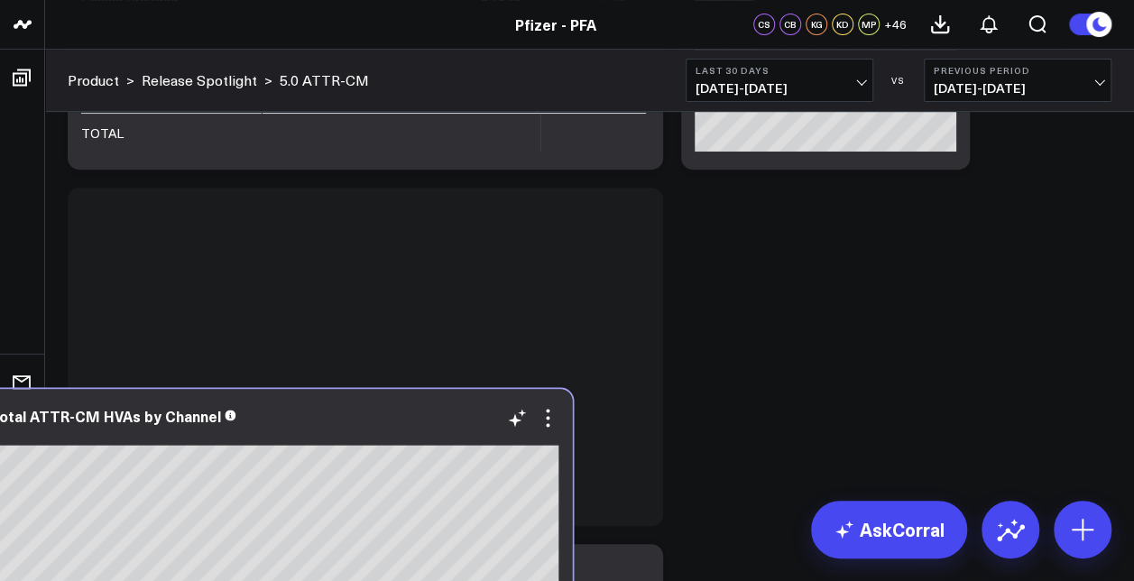
scroll to position [10562, 0]
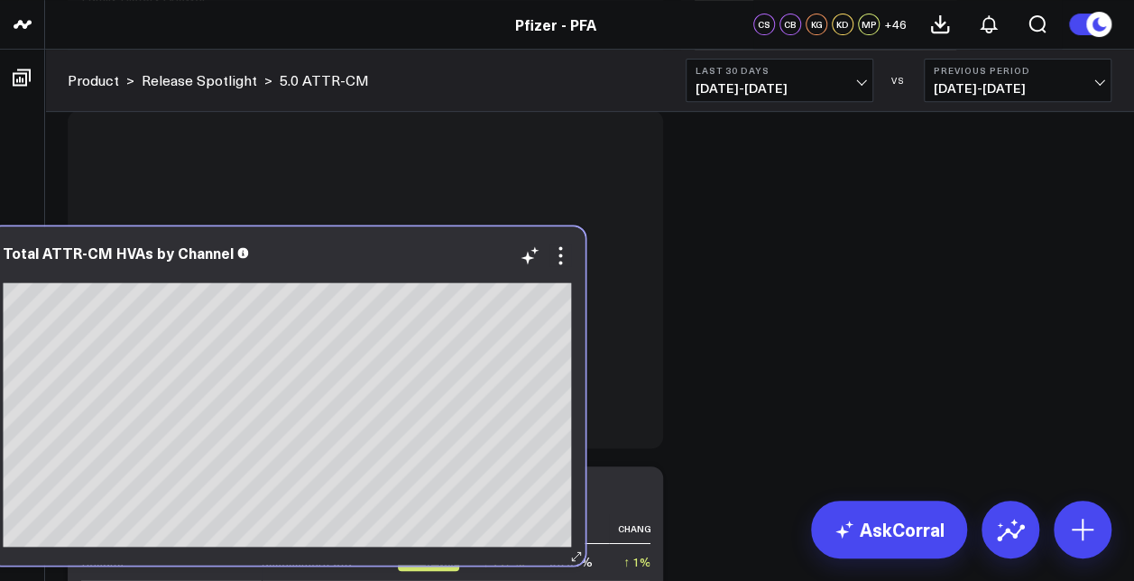
drag, startPoint x: 397, startPoint y: 359, endPoint x: 466, endPoint y: 248, distance: 130.5
click at [464, 251] on div "Total ATTR-CM HVAs by Channel" at bounding box center [286, 395] width 595 height 338
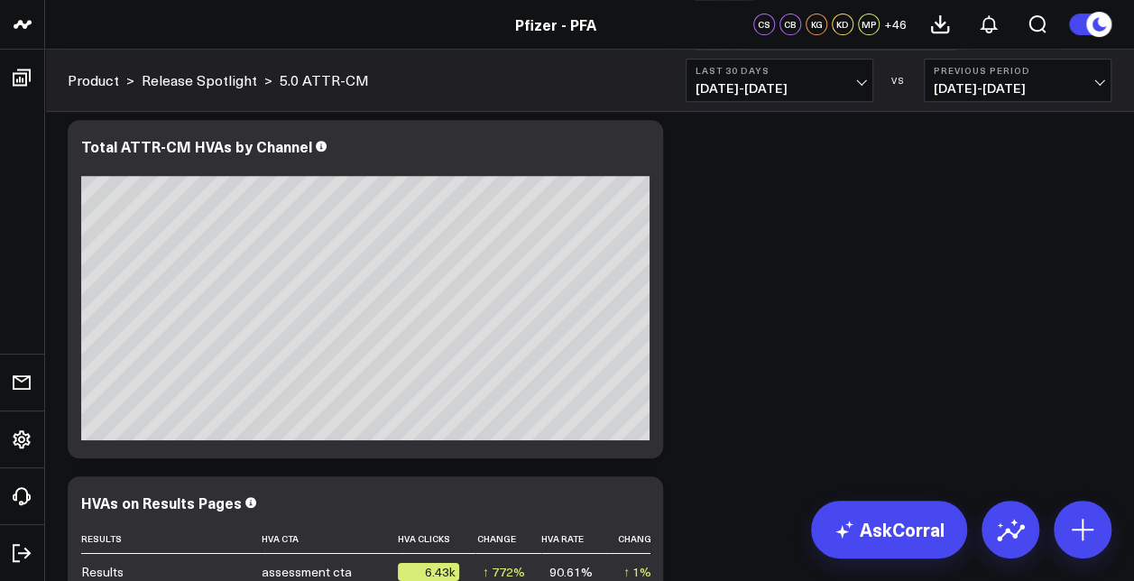
scroll to position [10544, 0]
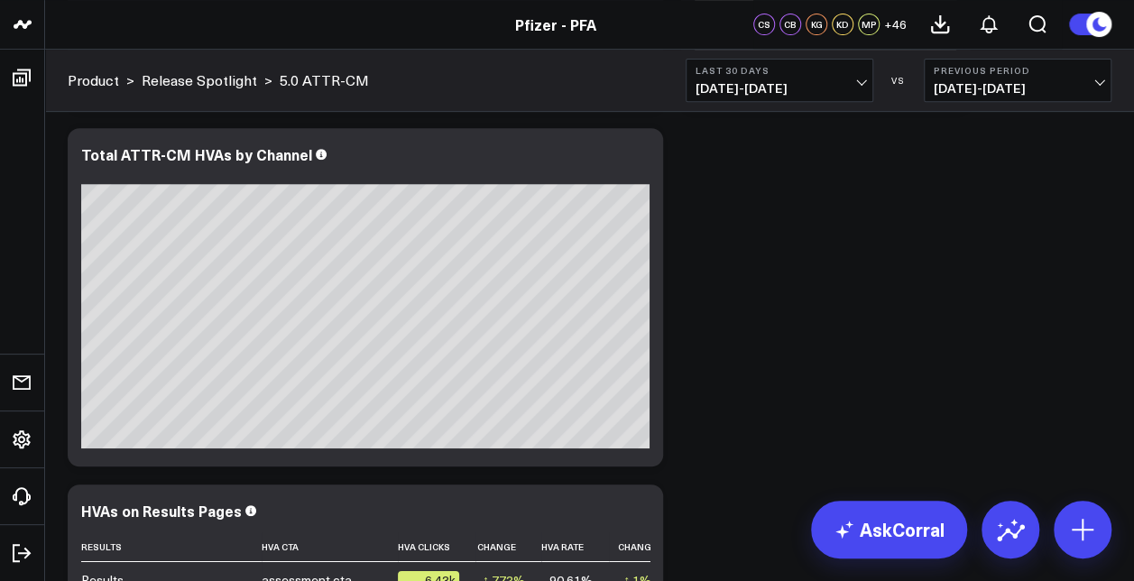
click at [857, 83] on span "[DATE] - [DATE]" at bounding box center [780, 88] width 168 height 14
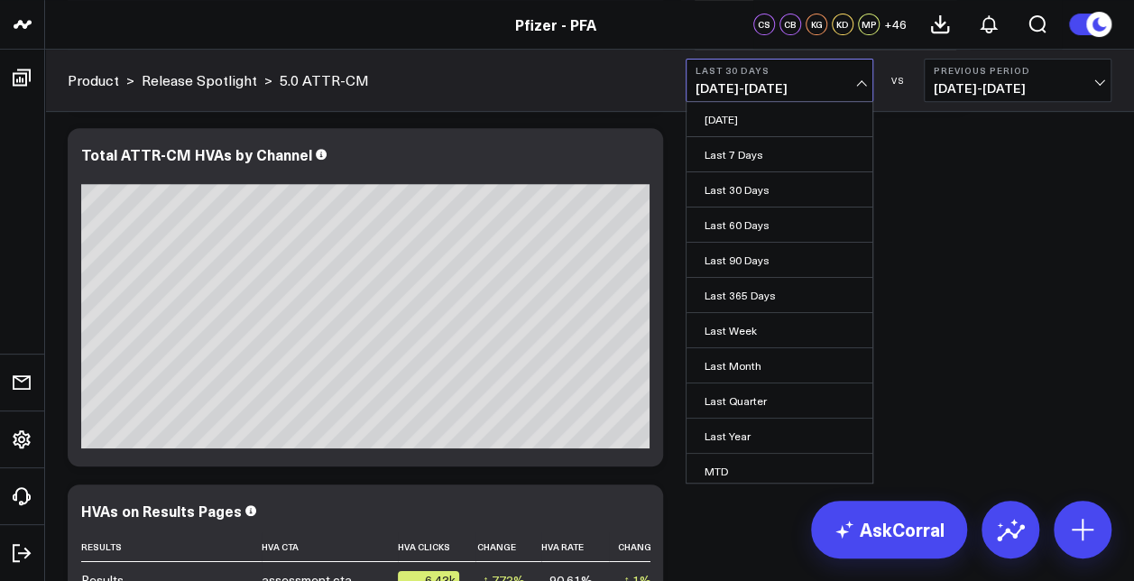
scroll to position [106, 0]
click at [734, 454] on link "Custom Dates" at bounding box center [780, 470] width 186 height 34
select select "8"
select select "2025"
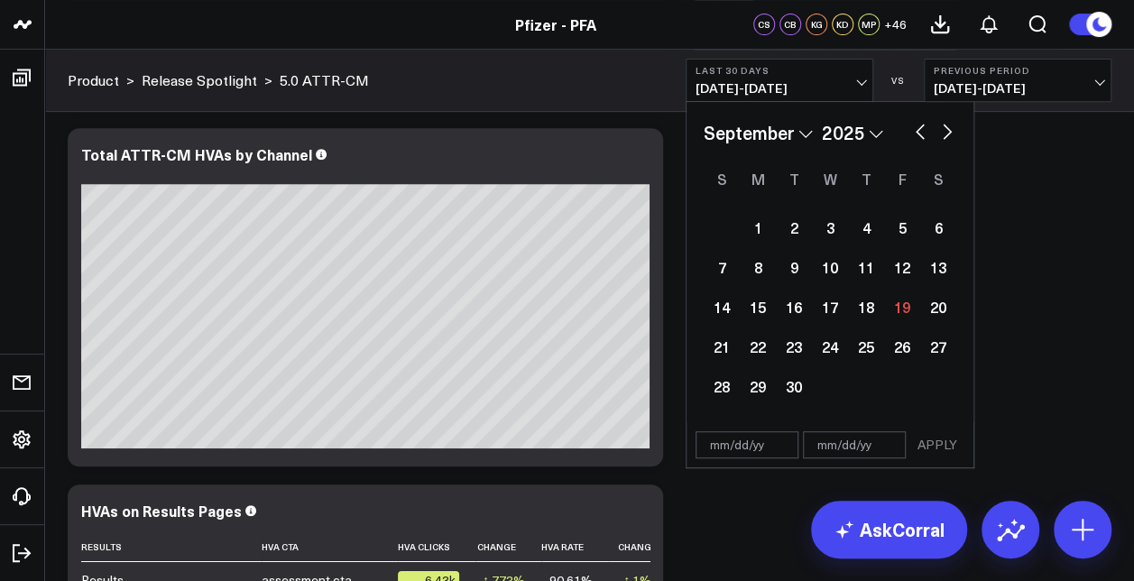
click at [785, 143] on select "January February March April May June July August September October November De…" at bounding box center [758, 132] width 109 height 27
select select "7"
select select "2025"
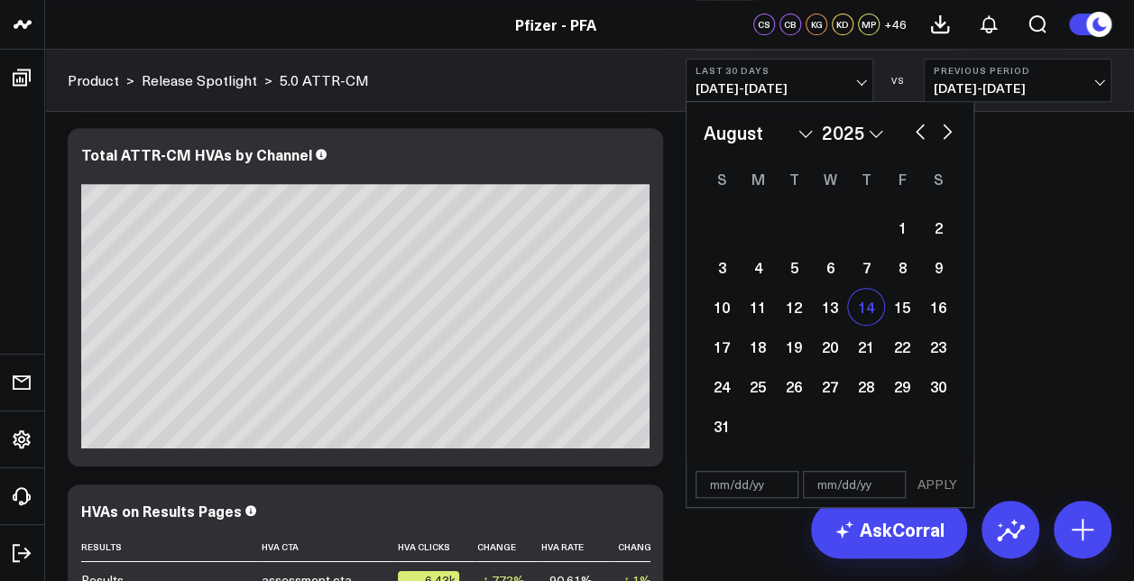
click at [857, 312] on div "14" at bounding box center [866, 307] width 36 height 36
type input "[DATE]"
select select "7"
select select "2025"
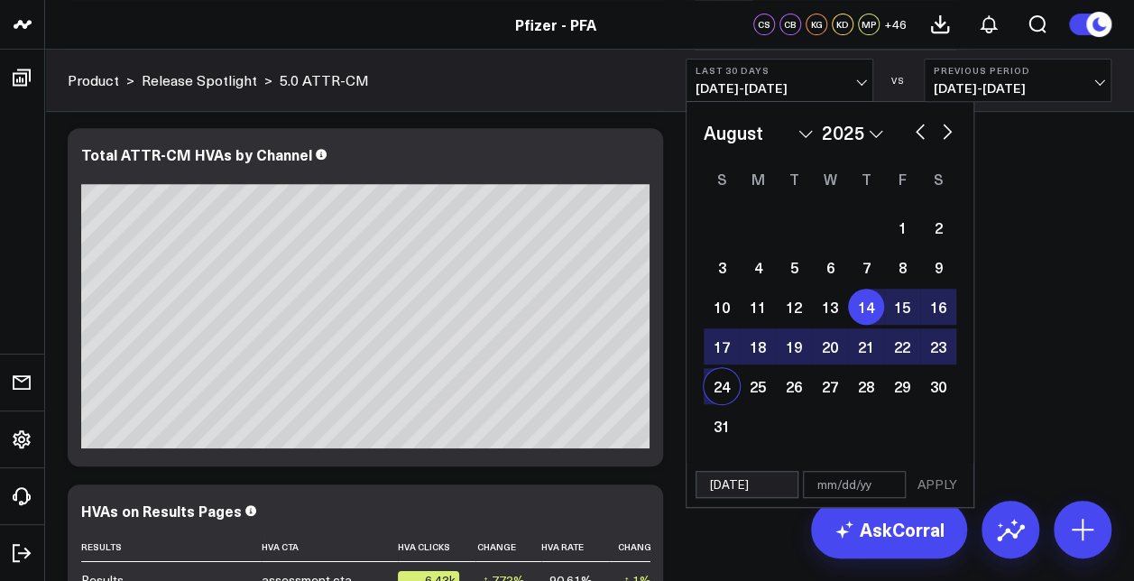
click at [727, 374] on div "24" at bounding box center [722, 386] width 36 height 36
type input "[DATE]"
select select "7"
select select "2025"
click at [933, 484] on button "APPLY" at bounding box center [937, 484] width 54 height 27
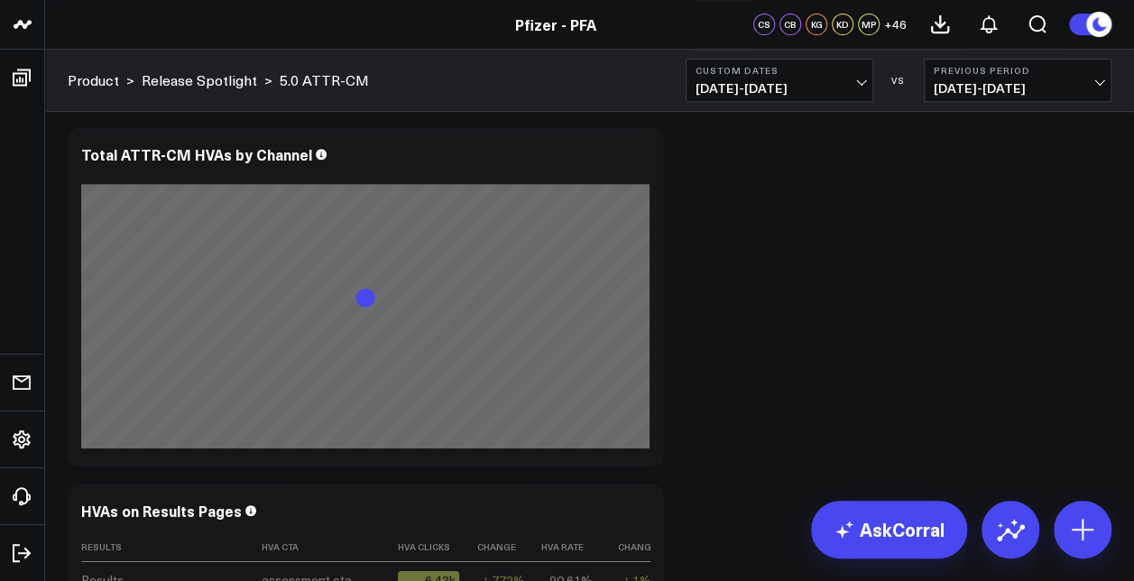
click at [992, 88] on span "[DATE] - [DATE]" at bounding box center [1018, 88] width 168 height 14
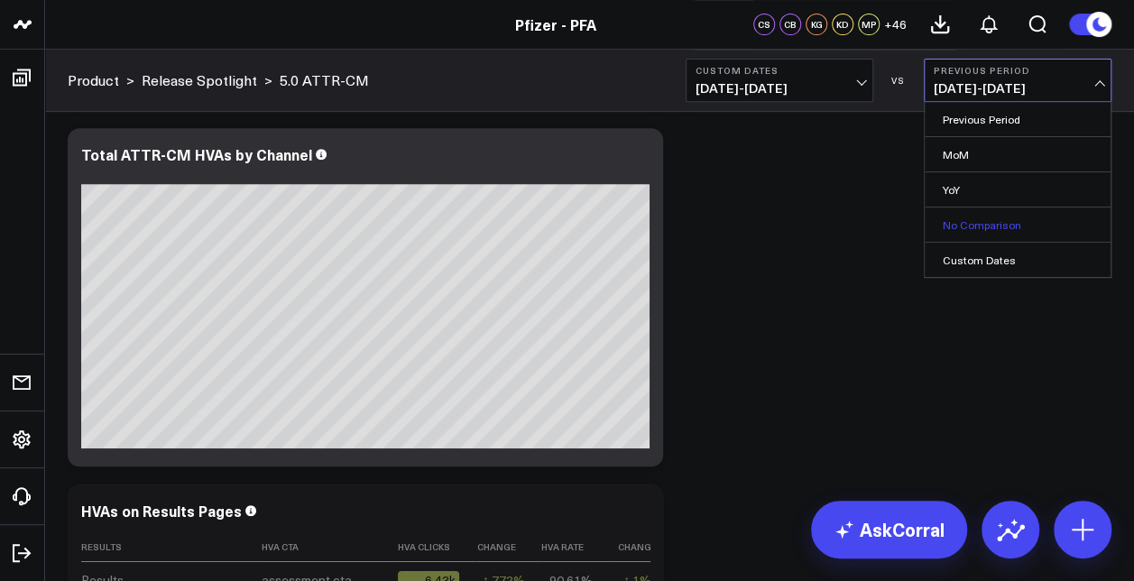
click at [970, 224] on link "No Comparison" at bounding box center [1018, 225] width 186 height 34
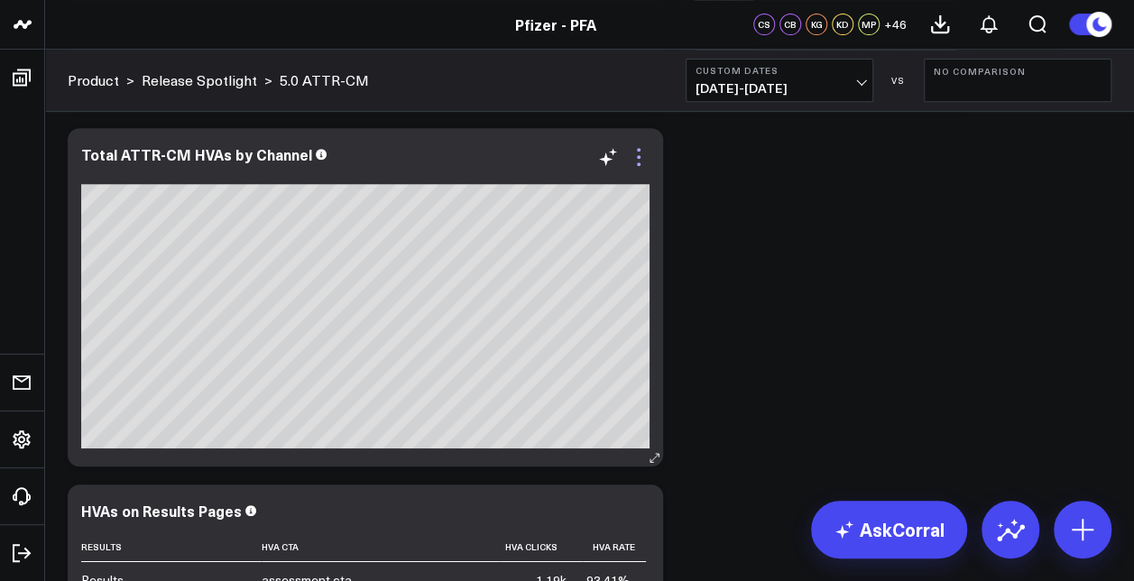
click at [638, 157] on icon at bounding box center [639, 157] width 4 height 4
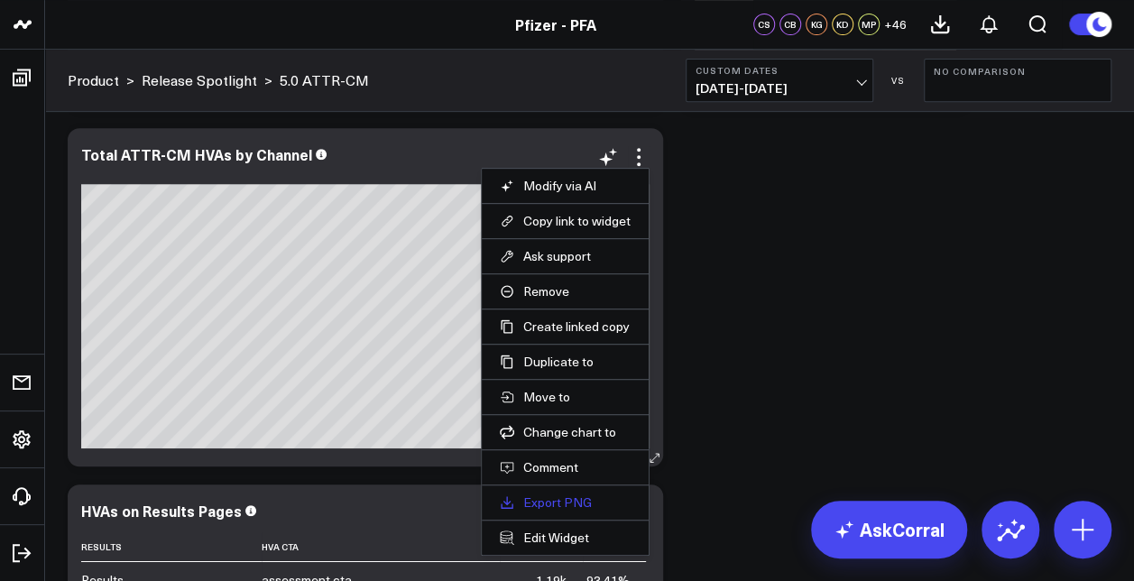
click at [566, 503] on li "Export PNG" at bounding box center [565, 502] width 167 height 35
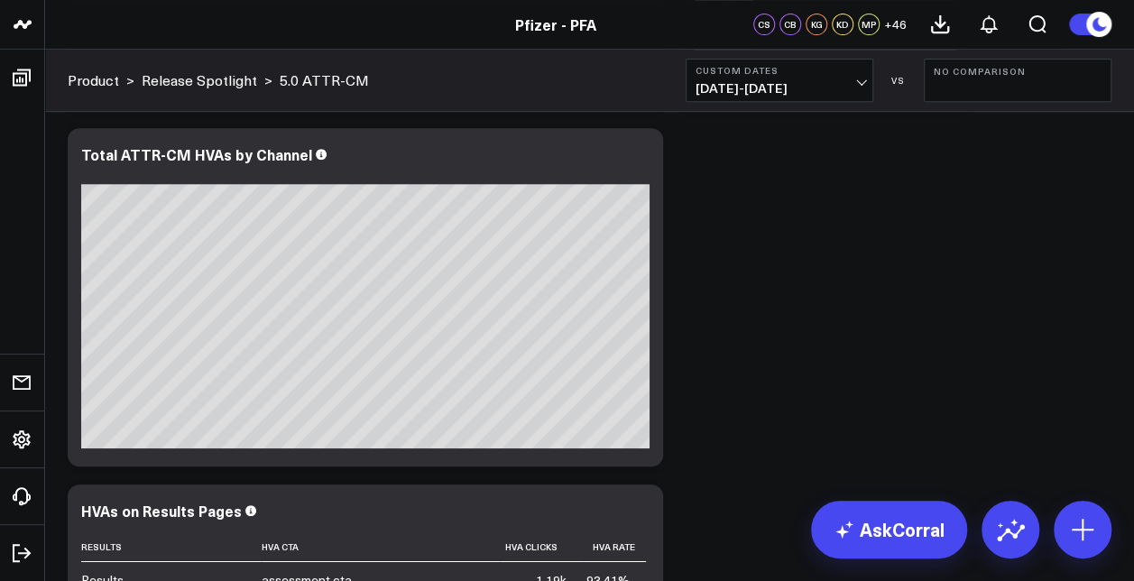
drag, startPoint x: 1009, startPoint y: 0, endPoint x: 709, endPoint y: 171, distance: 345.1
click at [641, 157] on icon at bounding box center [639, 157] width 22 height 22
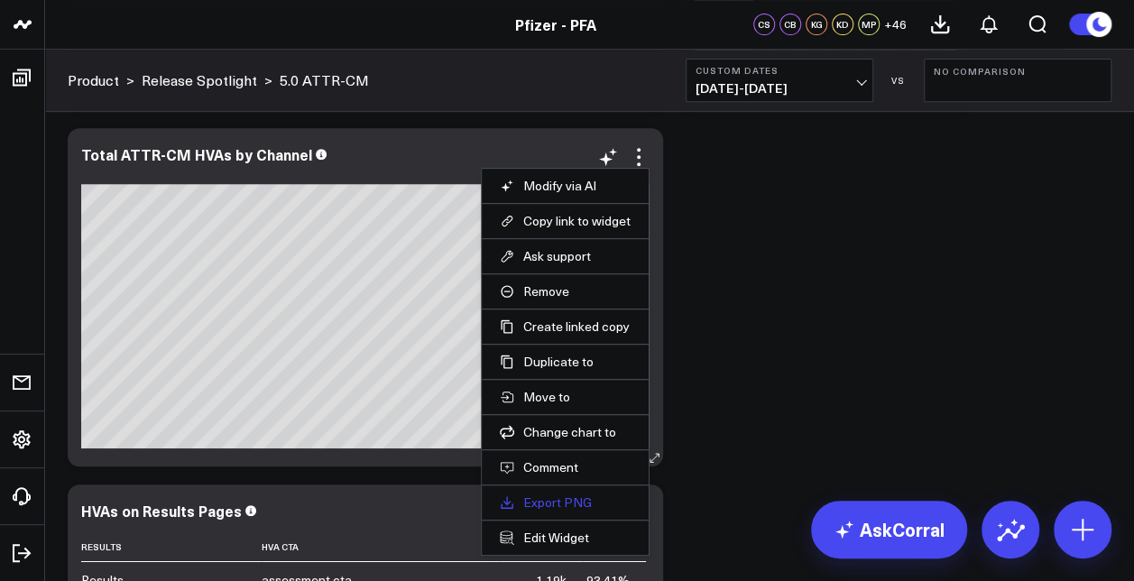
click at [563, 496] on link "Export PNG" at bounding box center [565, 502] width 131 height 16
